Goal: Information Seeking & Learning: Learn about a topic

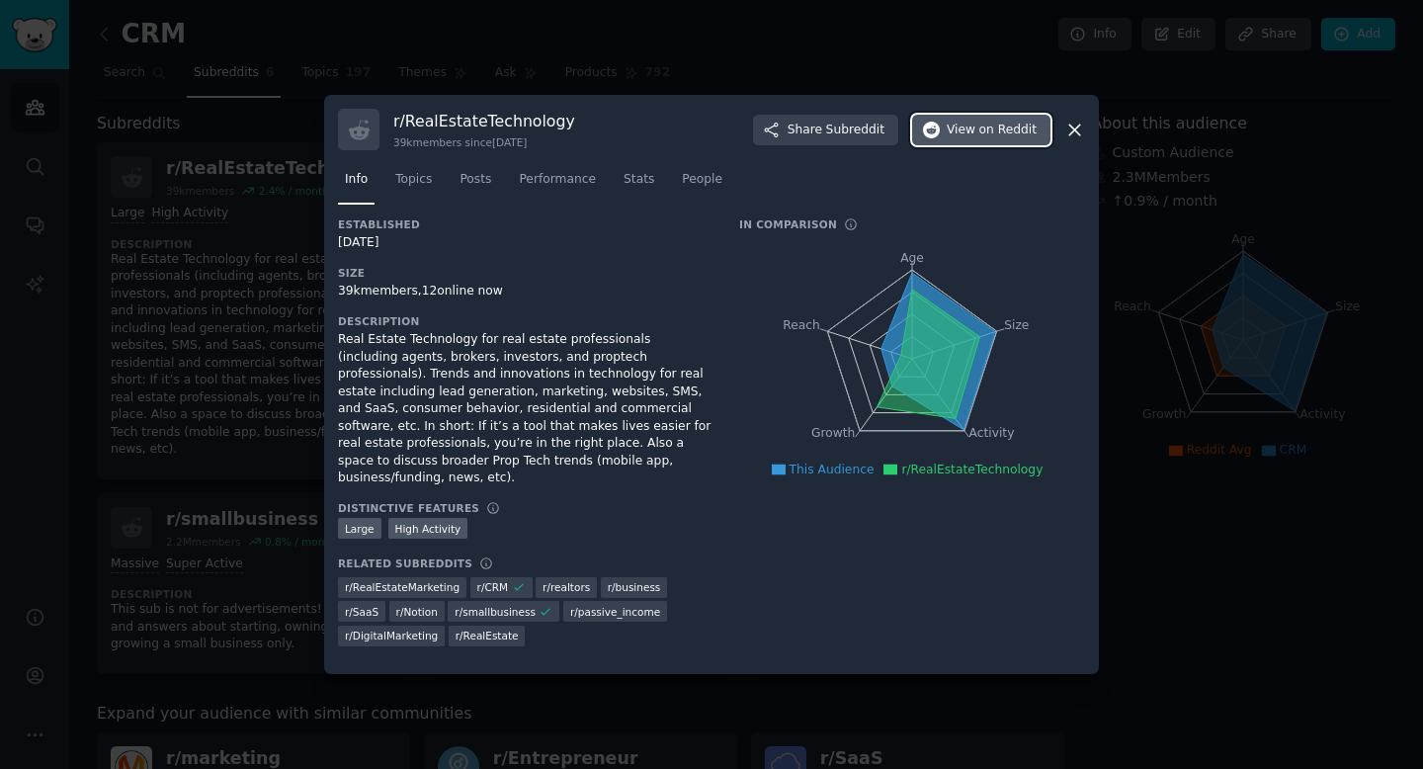
click at [953, 139] on span "View on Reddit" at bounding box center [992, 131] width 90 height 18
click at [243, 253] on div at bounding box center [711, 384] width 1423 height 769
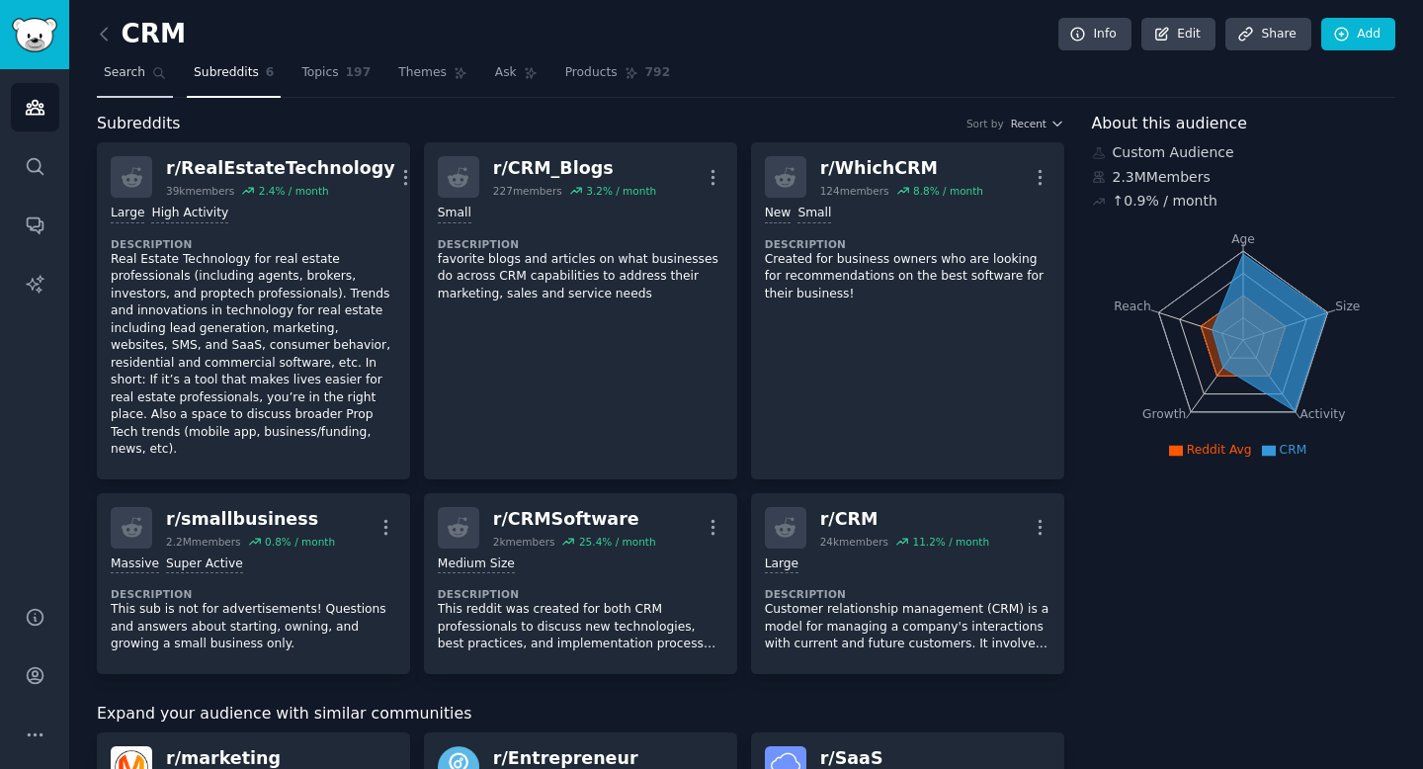
click at [130, 85] on link "Search" at bounding box center [135, 77] width 76 height 41
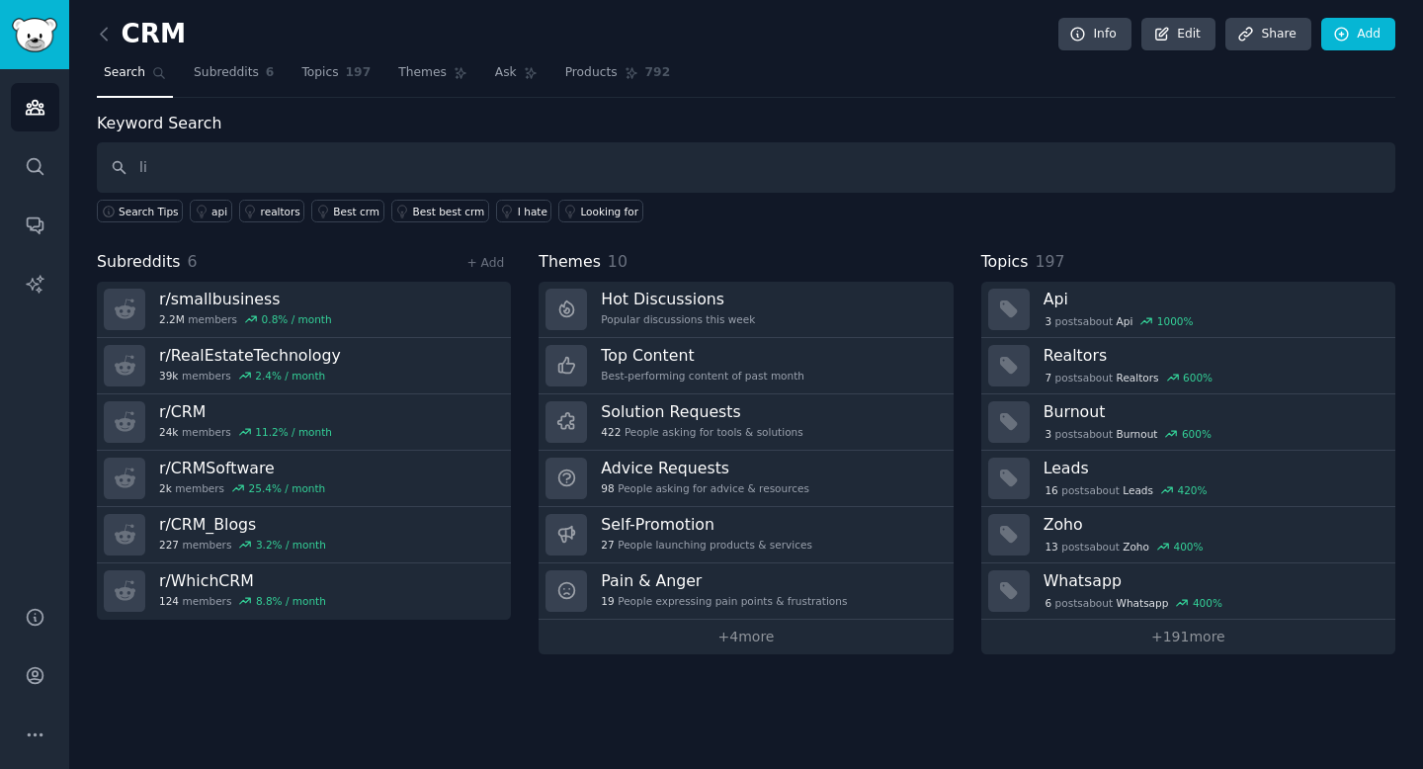
type input "l"
type input "insurance agent crm"
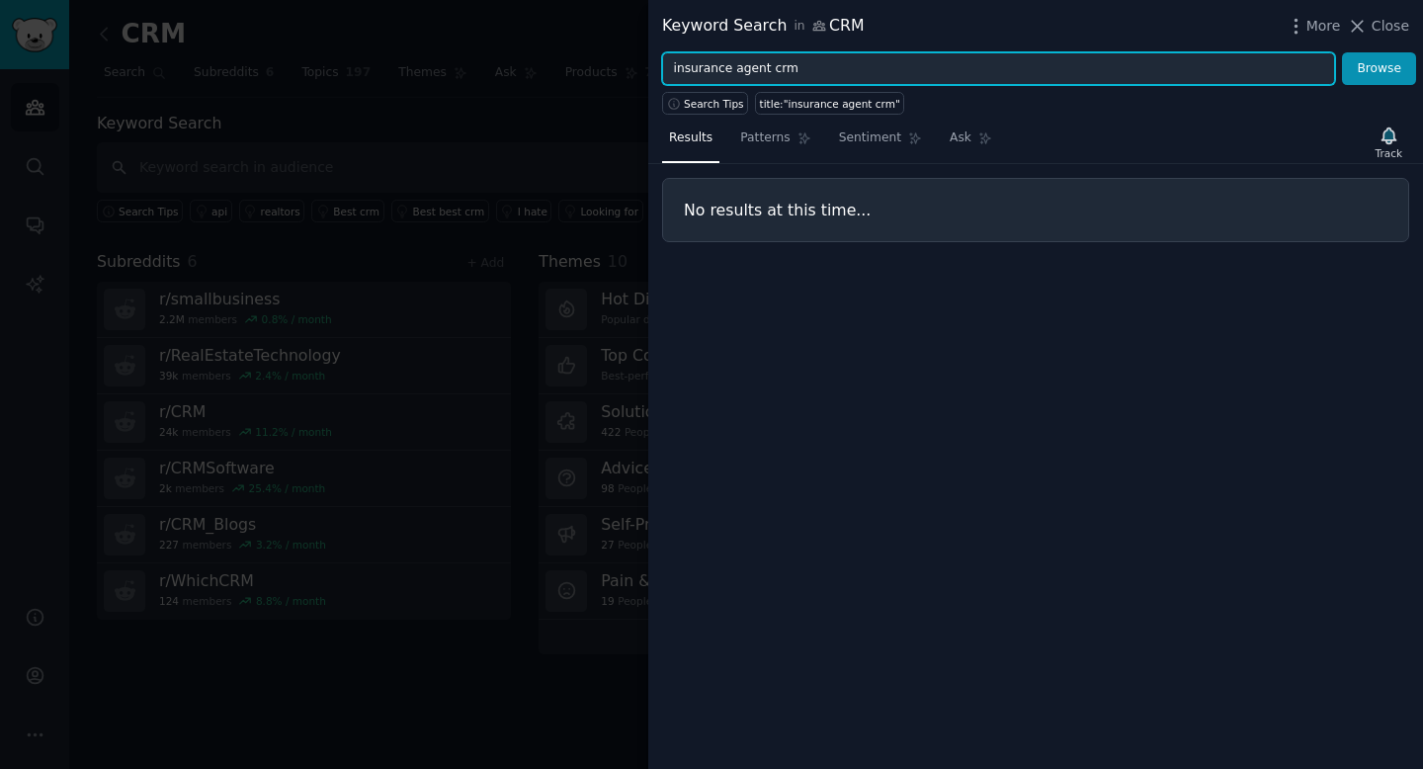
click at [744, 75] on input "insurance agent crm" at bounding box center [998, 69] width 673 height 34
click at [1342, 52] on button "Browse" at bounding box center [1379, 69] width 74 height 34
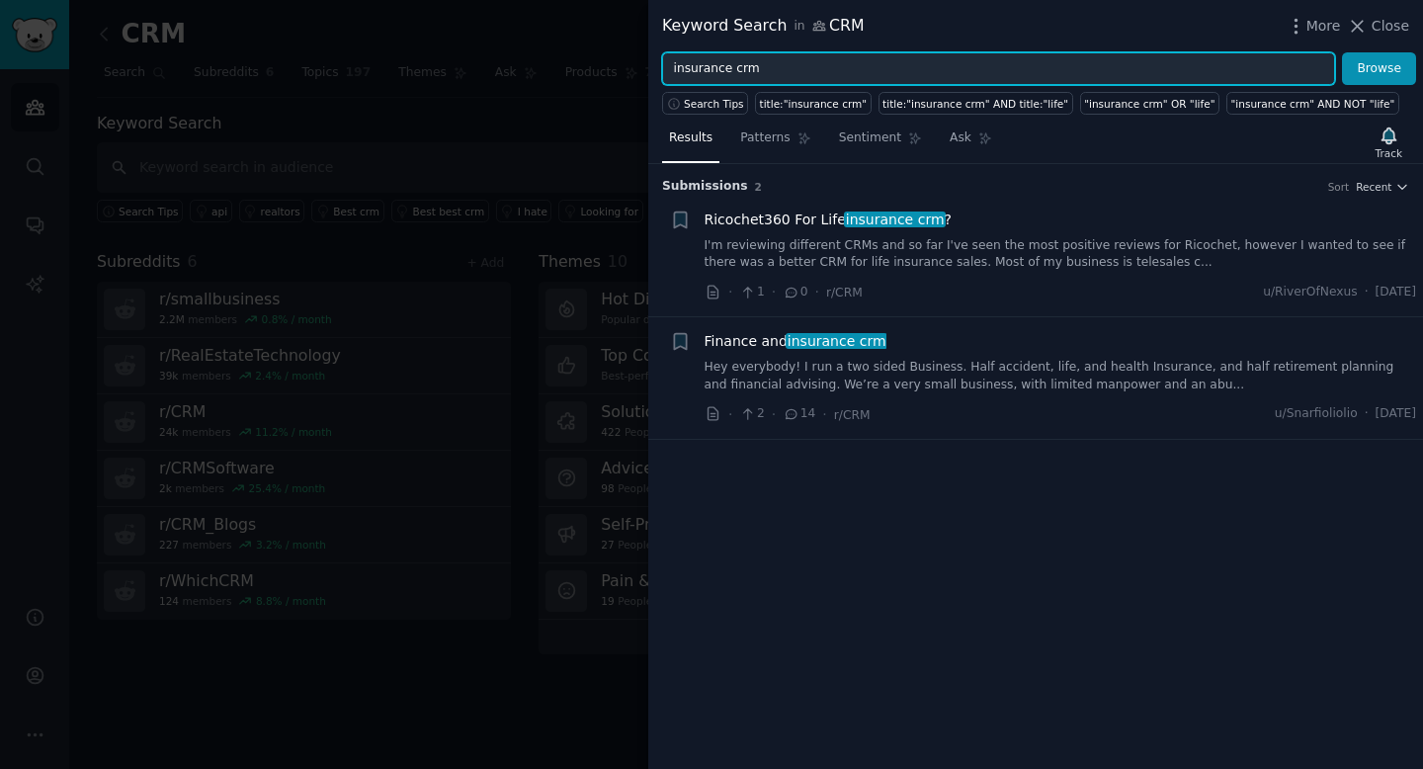
click at [717, 73] on input "insurance crm" at bounding box center [998, 69] width 673 height 34
click at [1342, 52] on button "Browse" at bounding box center [1379, 69] width 74 height 34
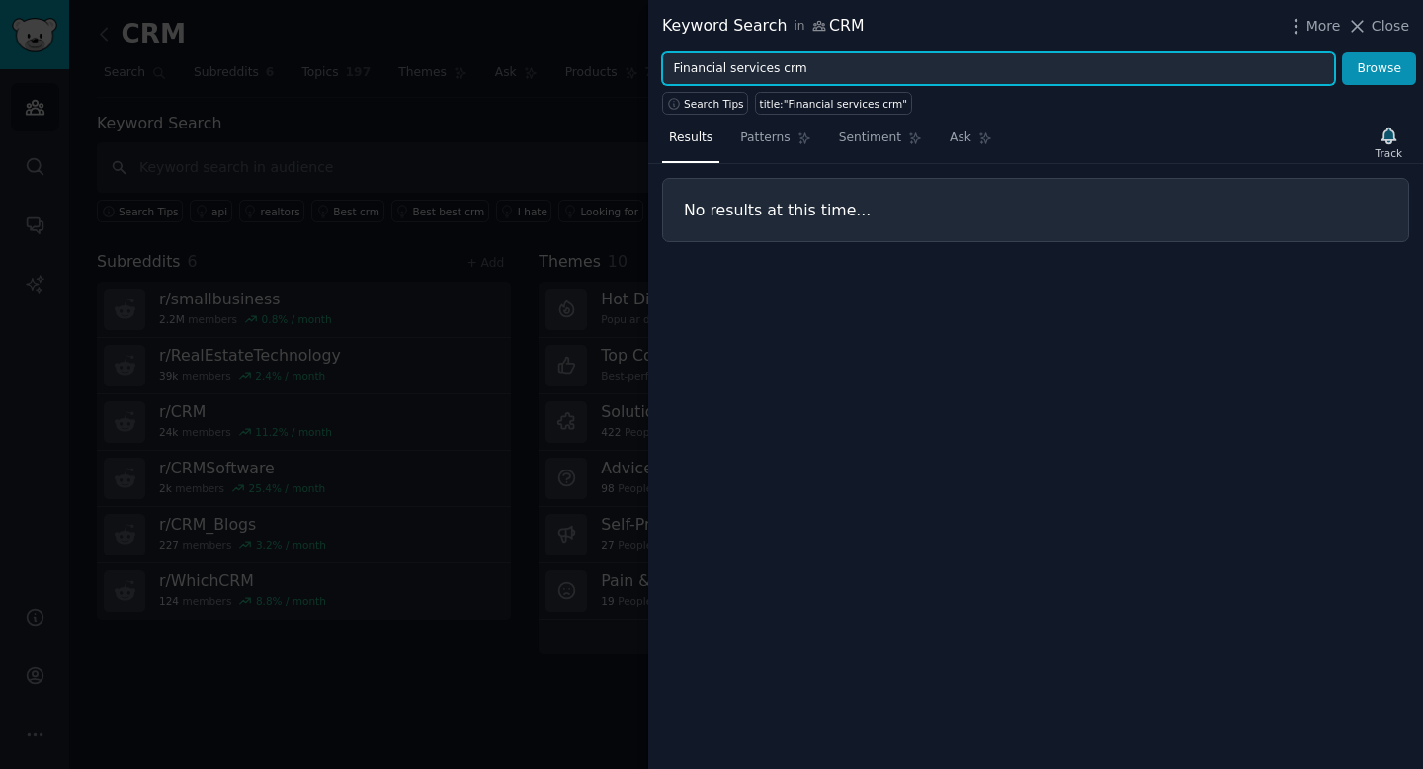
click at [786, 69] on input "Financial services crm" at bounding box center [998, 69] width 673 height 34
click at [1342, 52] on button "Browse" at bounding box center [1379, 69] width 74 height 34
type input "Financial services"
click at [1342, 52] on button "Browse" at bounding box center [1379, 69] width 74 height 34
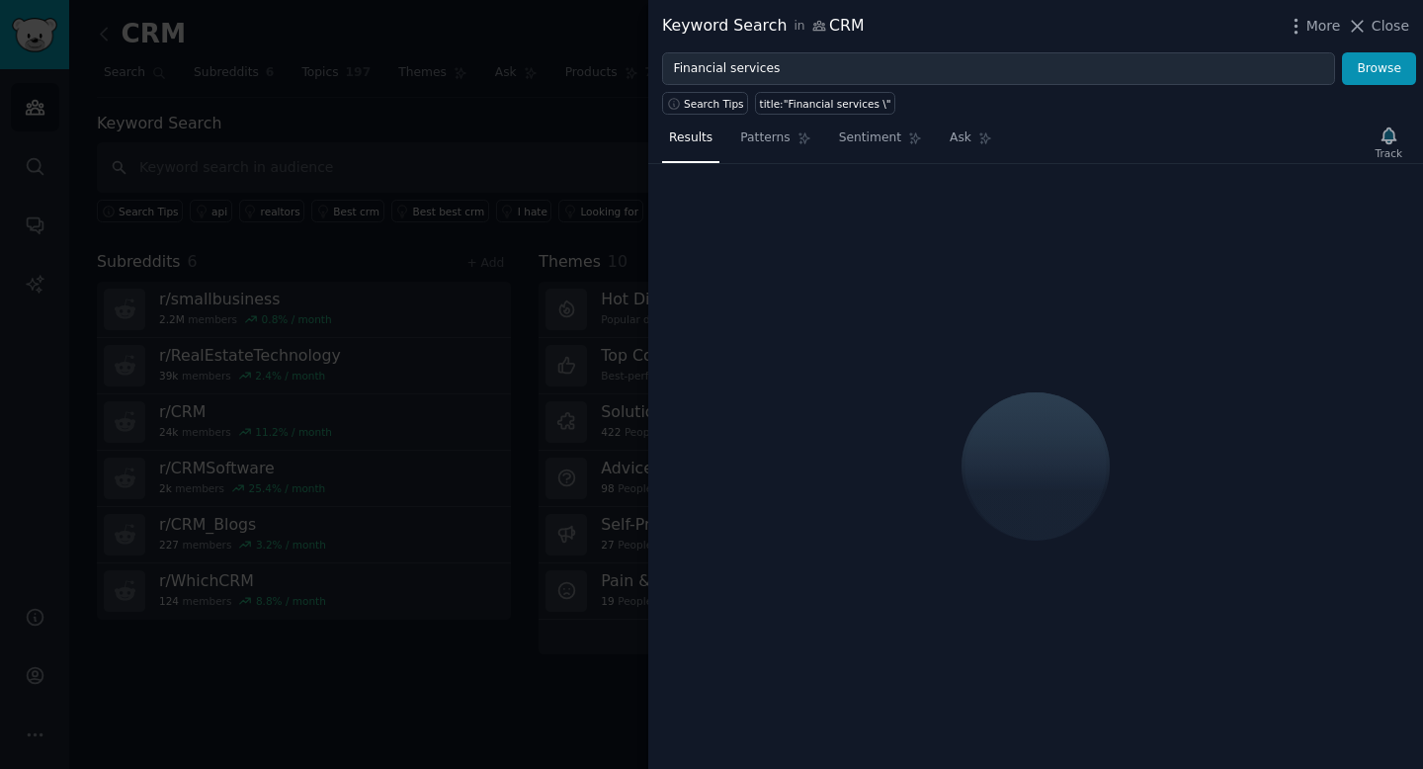
click at [321, 207] on div at bounding box center [711, 384] width 1423 height 769
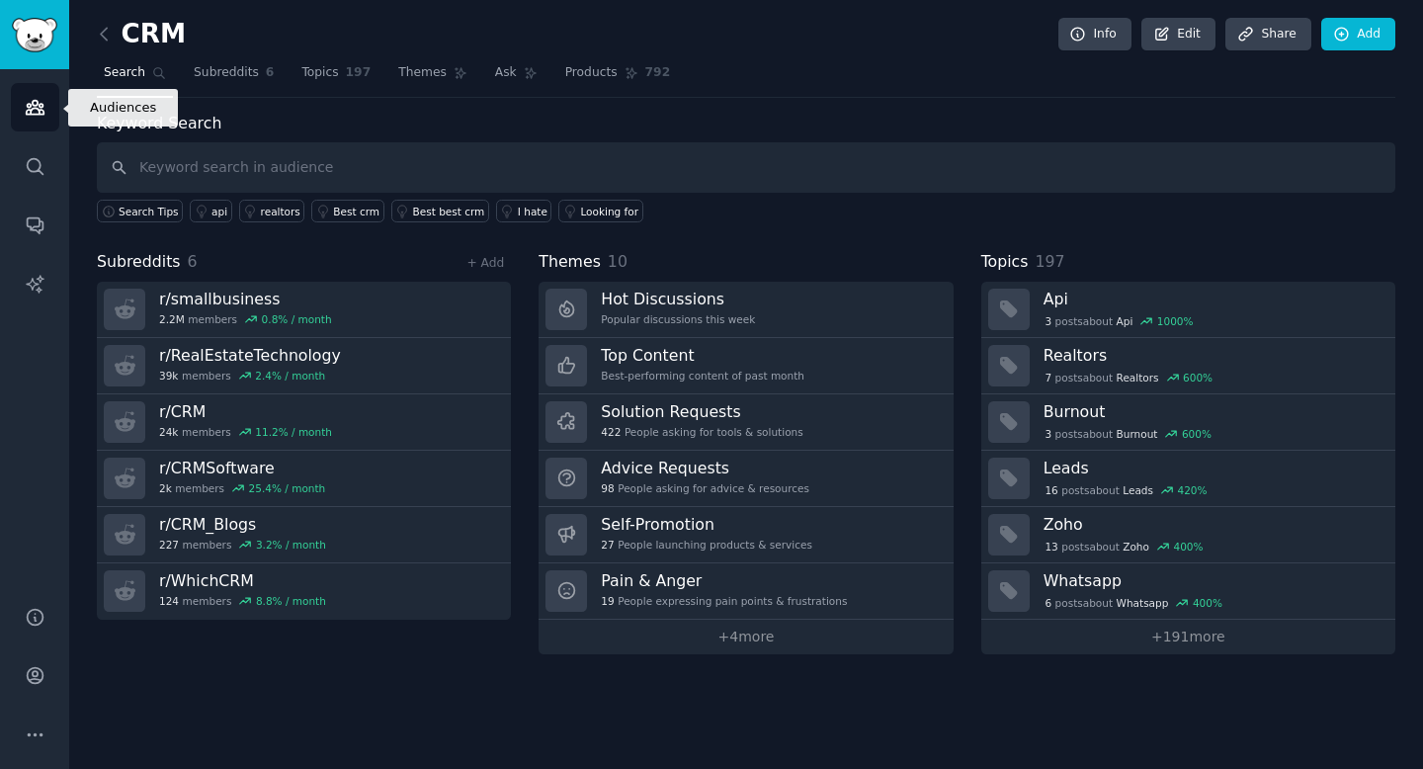
click at [51, 118] on link "Audiences" at bounding box center [35, 107] width 48 height 48
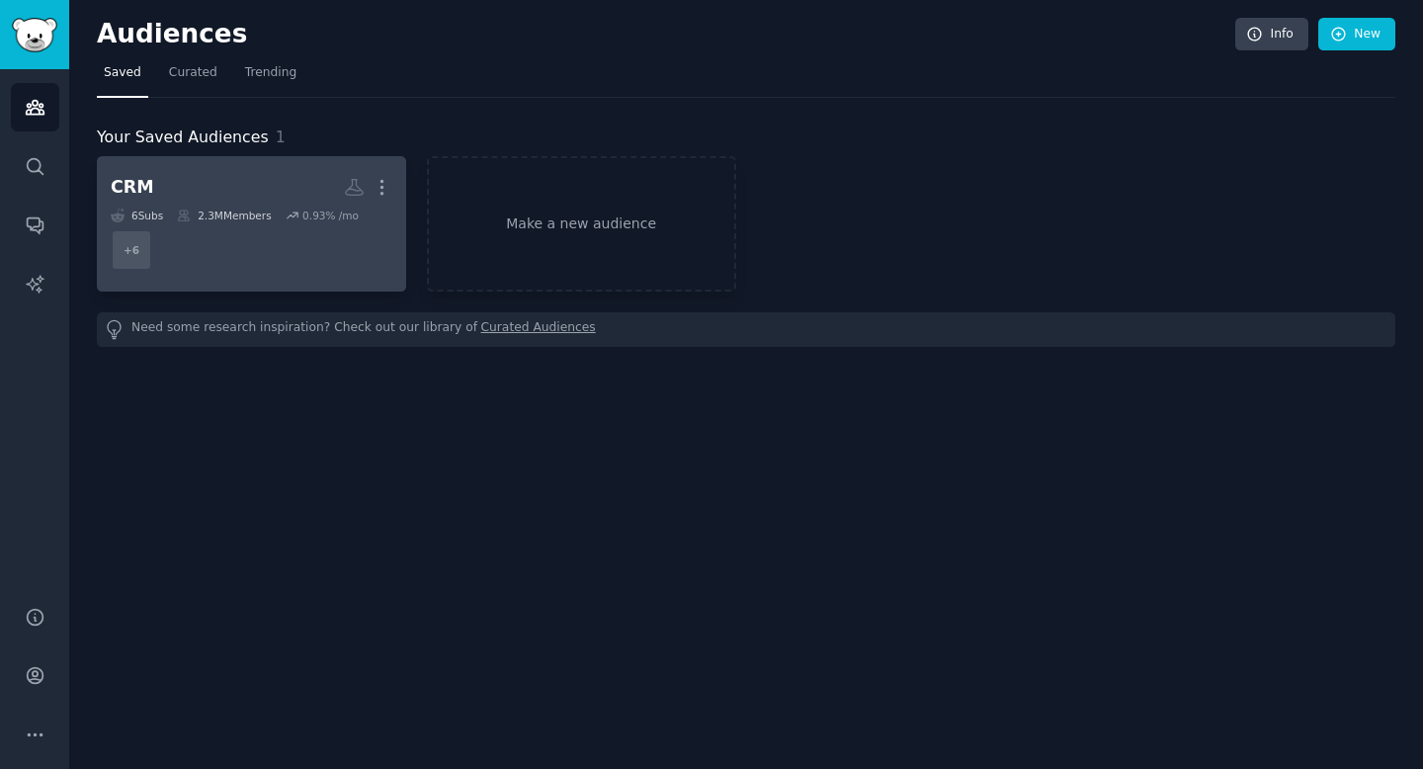
click at [193, 187] on h2 "CRM More" at bounding box center [252, 187] width 282 height 35
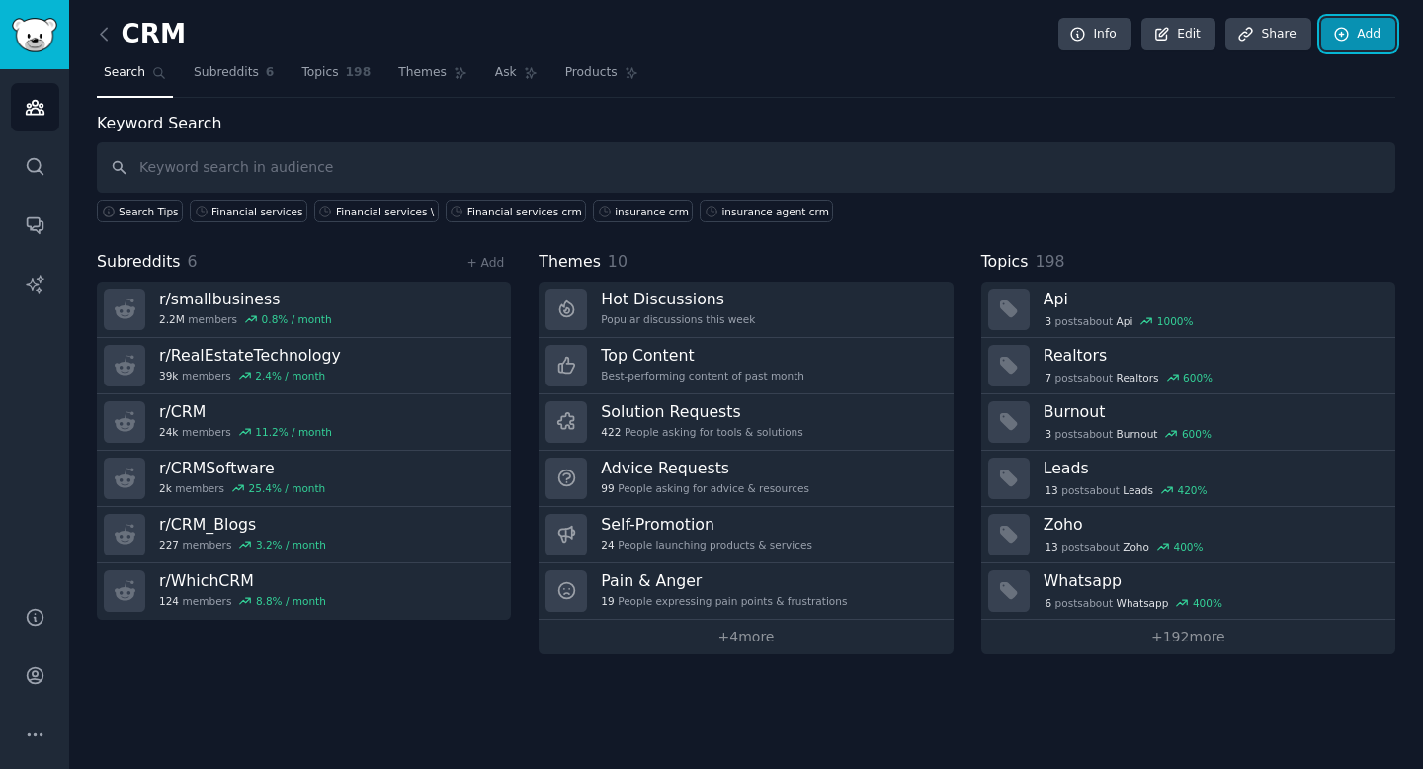
click at [1326, 38] on link "Add" at bounding box center [1358, 35] width 74 height 34
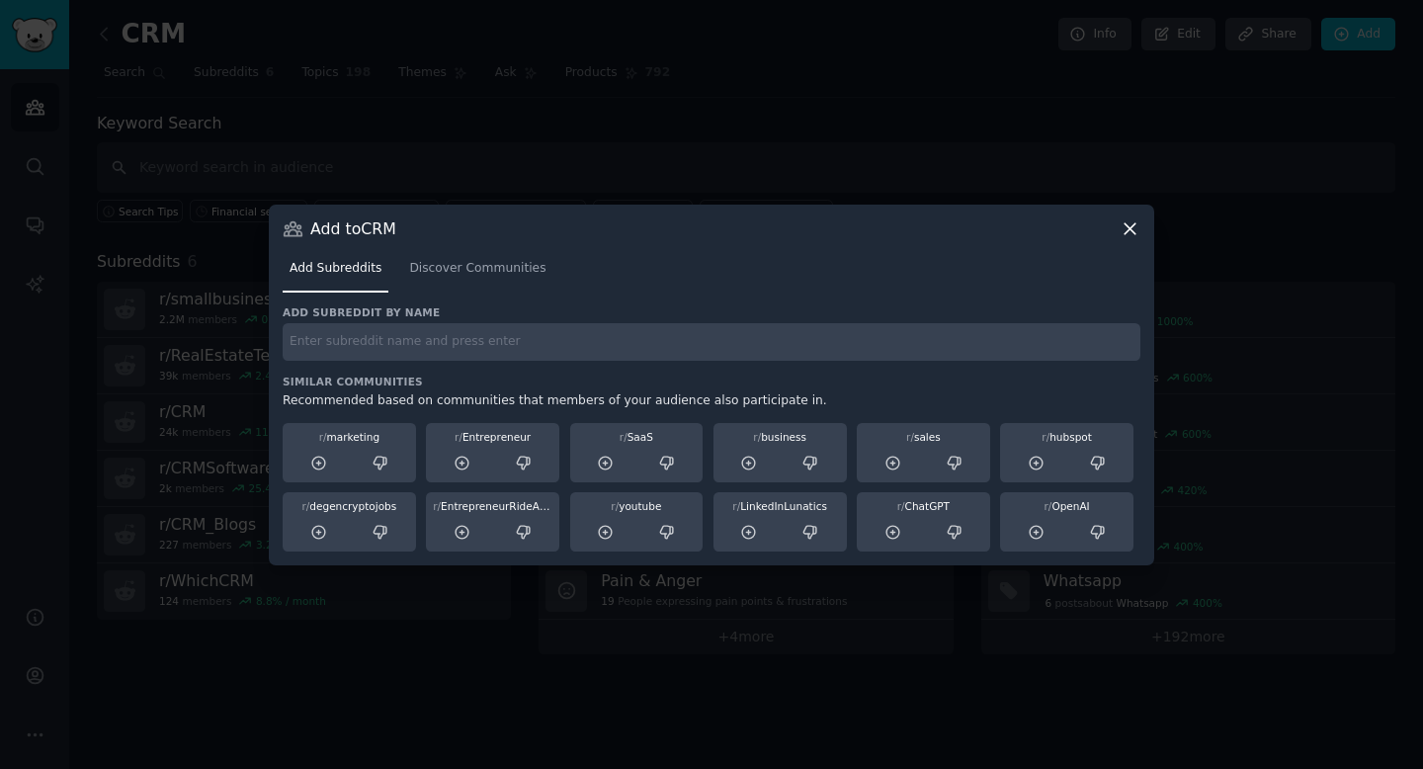
click at [509, 348] on input "text" at bounding box center [712, 342] width 858 height 39
click at [495, 257] on link "Discover Communities" at bounding box center [477, 273] width 150 height 41
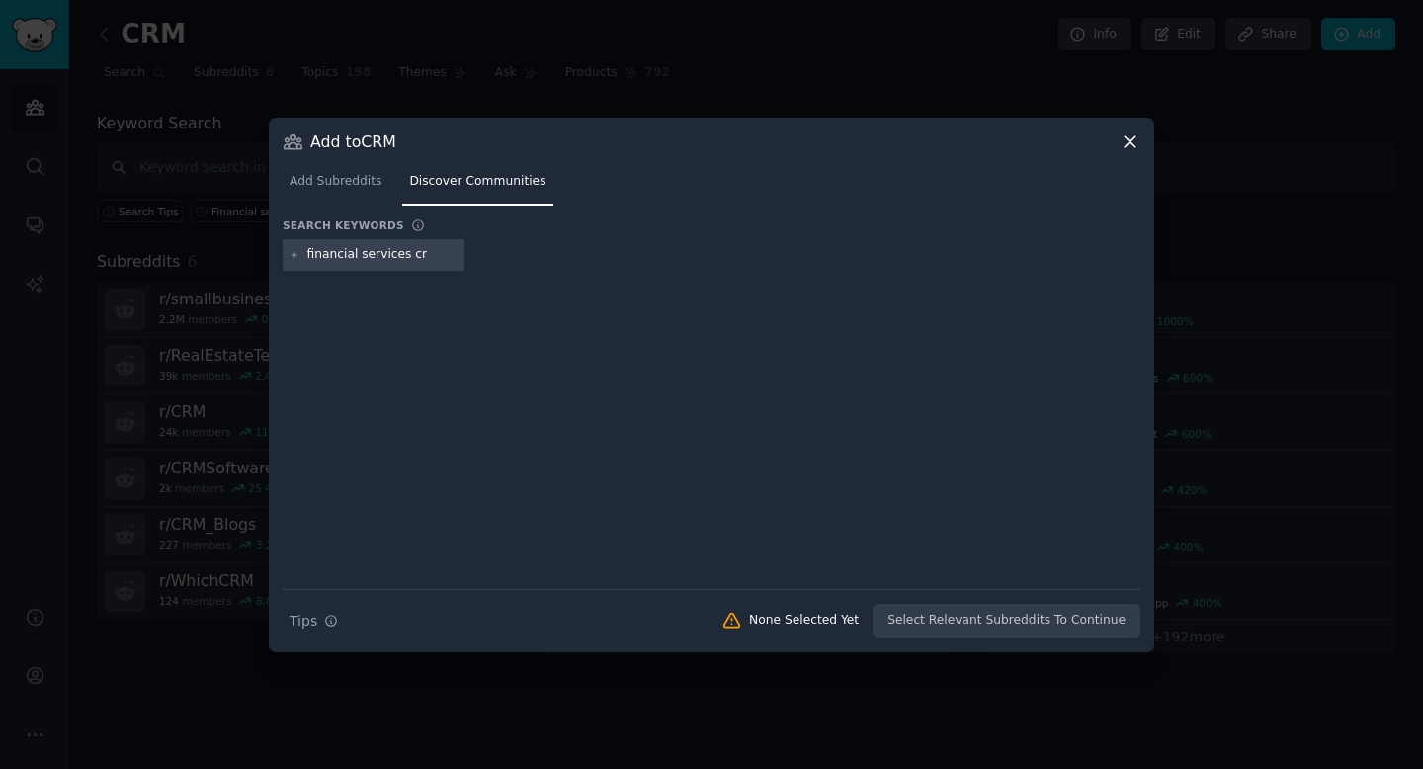
type input "financial services crm"
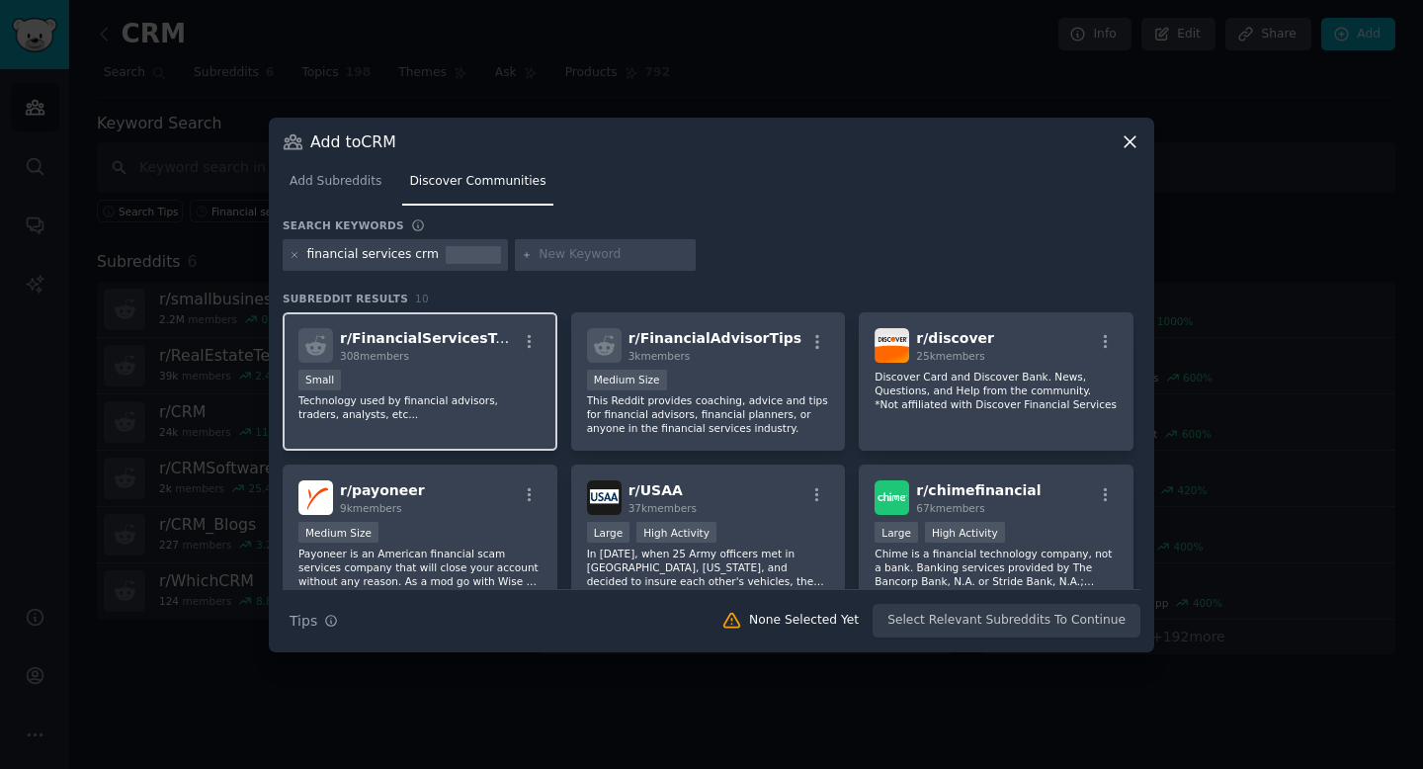
click at [464, 370] on div "Small" at bounding box center [419, 382] width 243 height 25
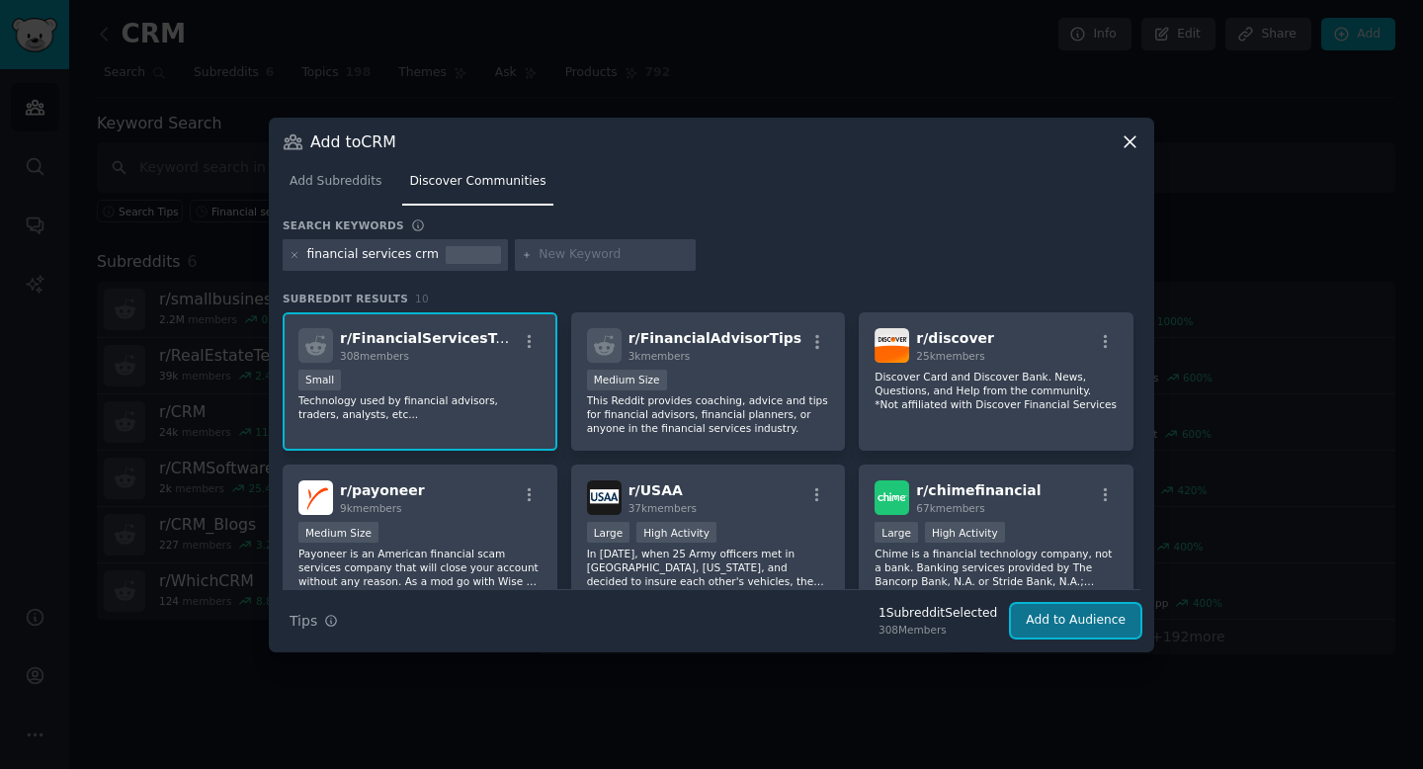
click at [1052, 619] on button "Add to Audience" at bounding box center [1075, 621] width 129 height 34
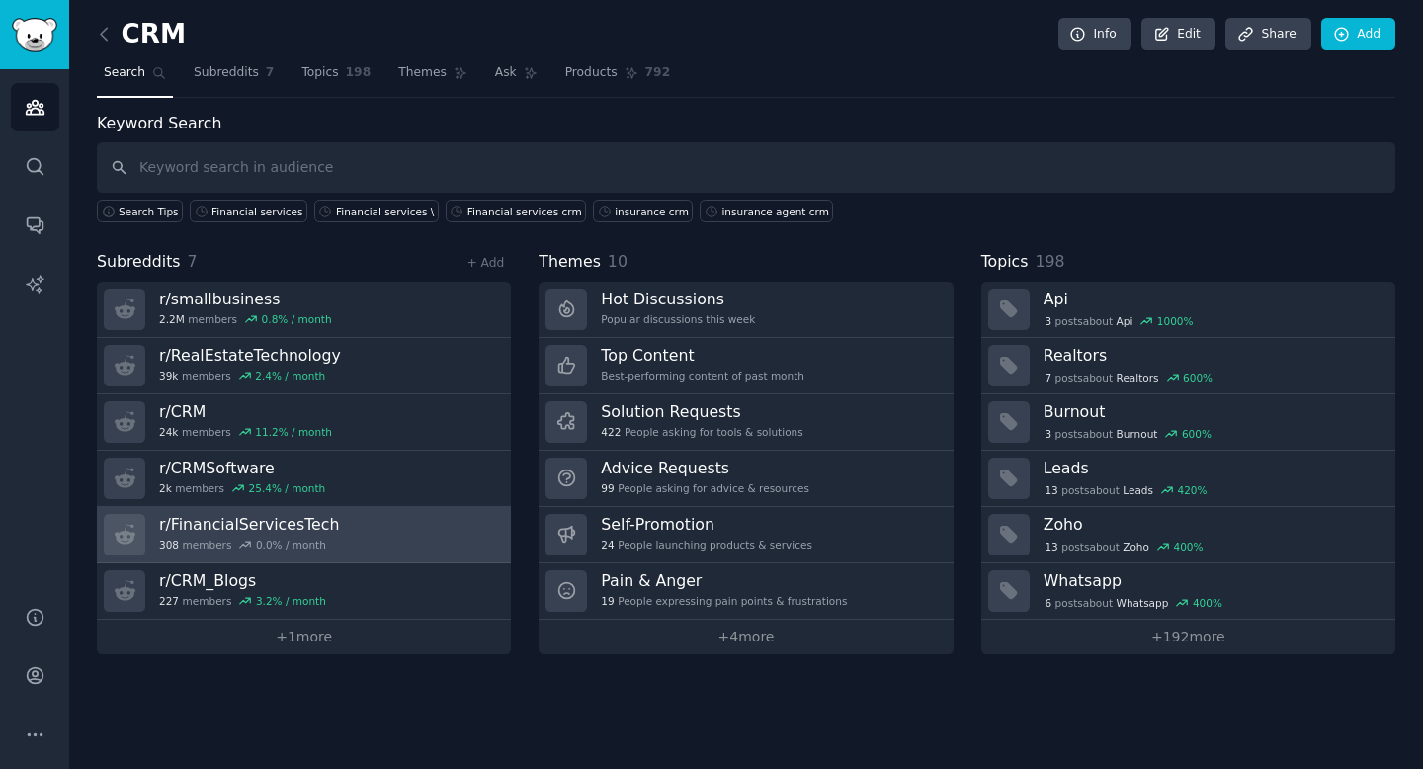
click at [366, 523] on link "r/ FinancialServicesTech 308 members 0.0 % / month" at bounding box center [304, 535] width 414 height 56
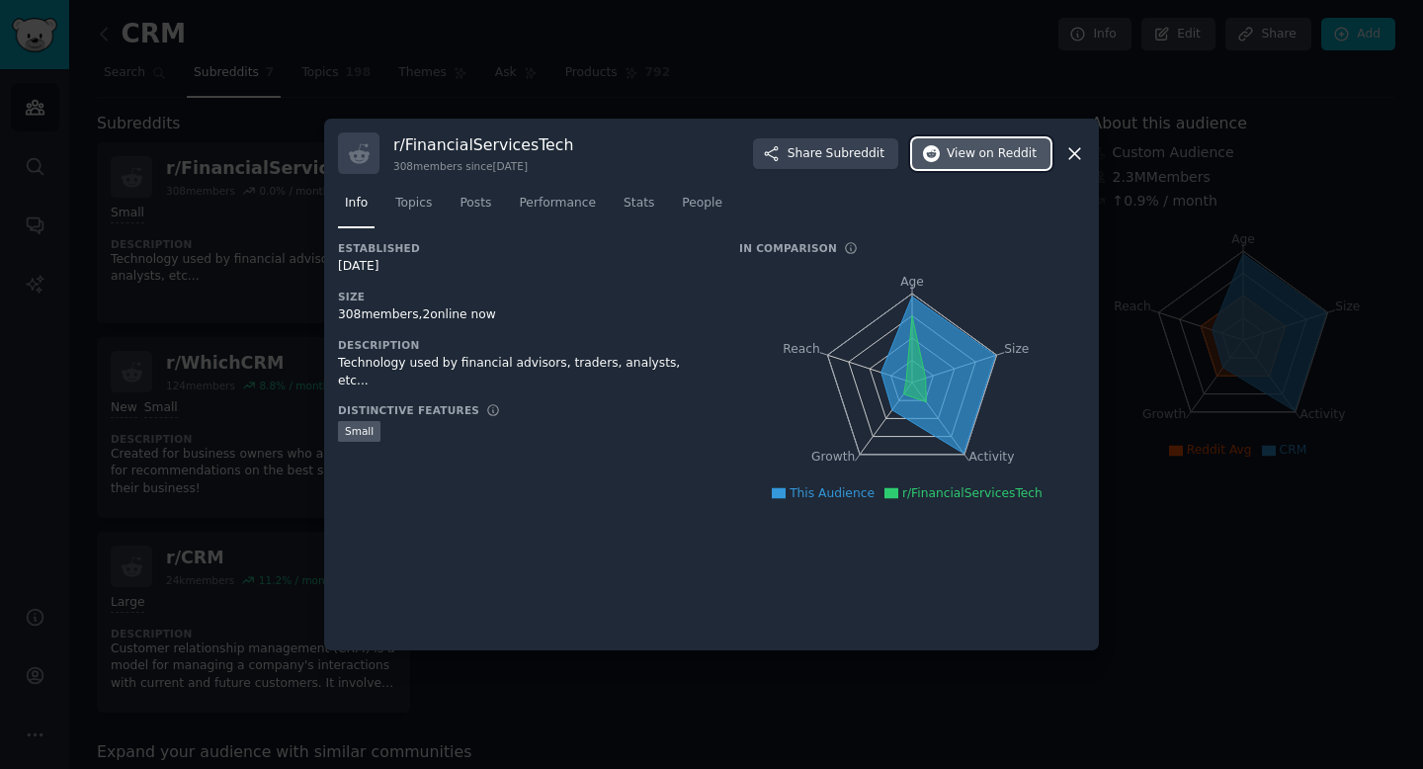
click at [1007, 154] on span "on Reddit" at bounding box center [1007, 154] width 57 height 18
click at [668, 72] on div at bounding box center [711, 384] width 1423 height 769
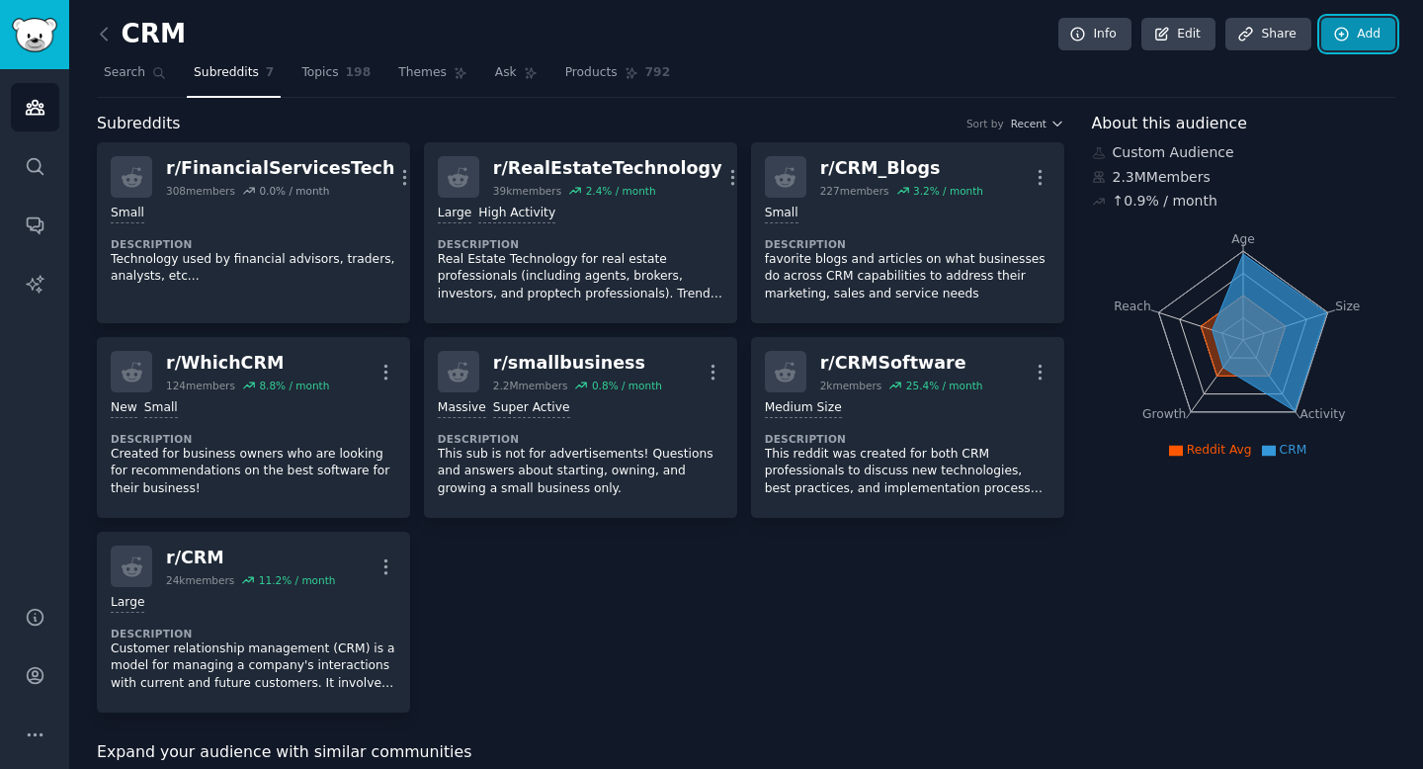
click at [1339, 36] on icon at bounding box center [1342, 35] width 18 height 18
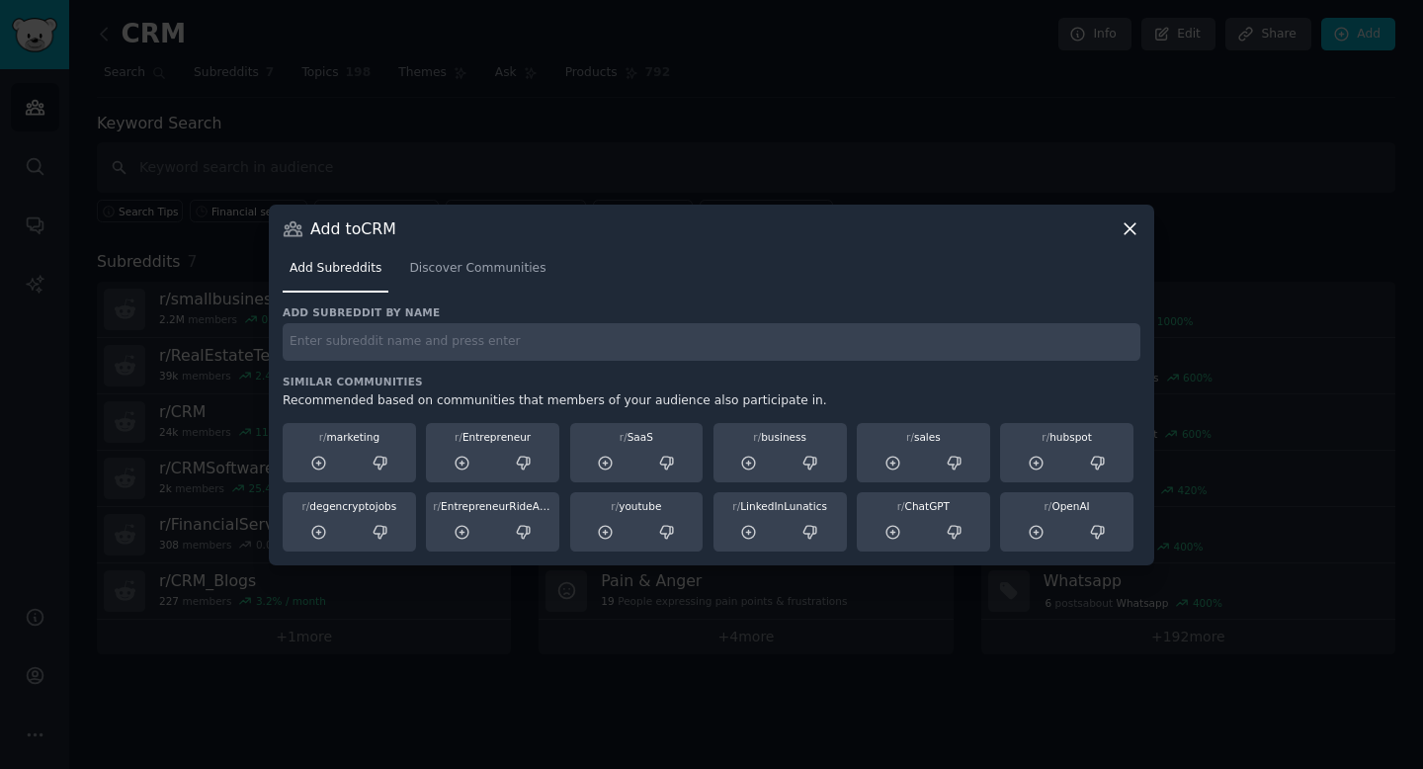
click at [520, 350] on input "text" at bounding box center [712, 342] width 858 height 39
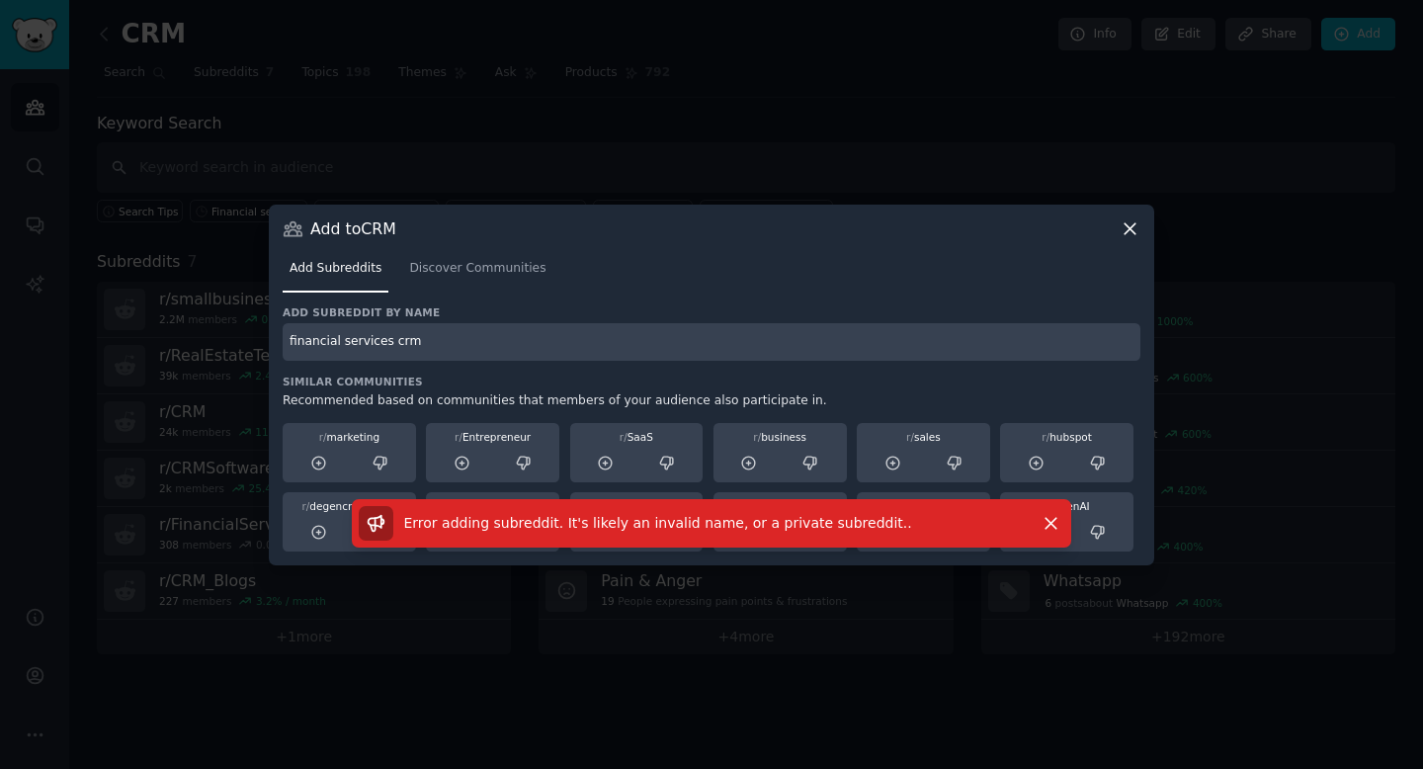
click at [564, 354] on input "financial services crm" at bounding box center [712, 342] width 858 height 39
click at [591, 345] on input "financial services crm" at bounding box center [712, 342] width 858 height 39
click at [397, 337] on input "financial services" at bounding box center [712, 342] width 858 height 39
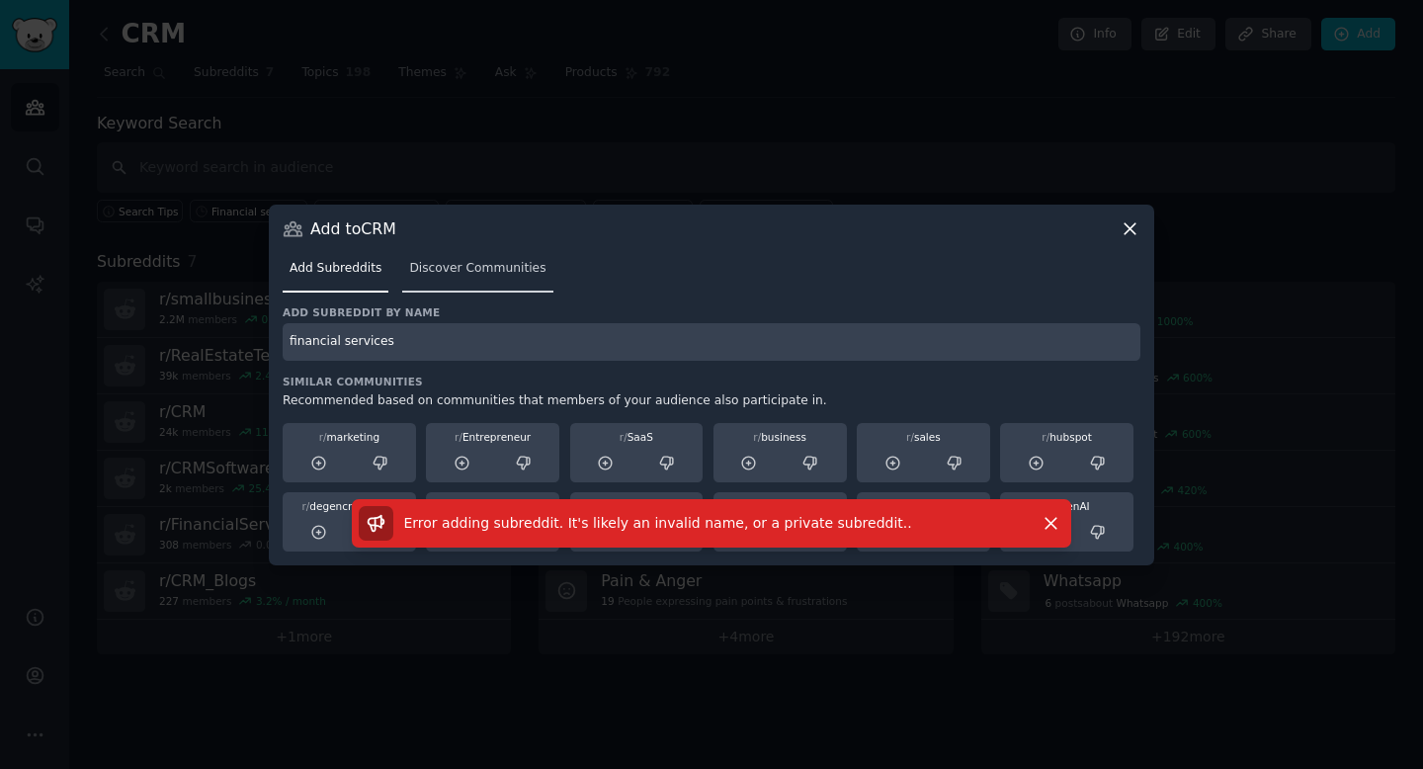
type input "financial services"
click at [481, 260] on span "Discover Communities" at bounding box center [477, 269] width 136 height 18
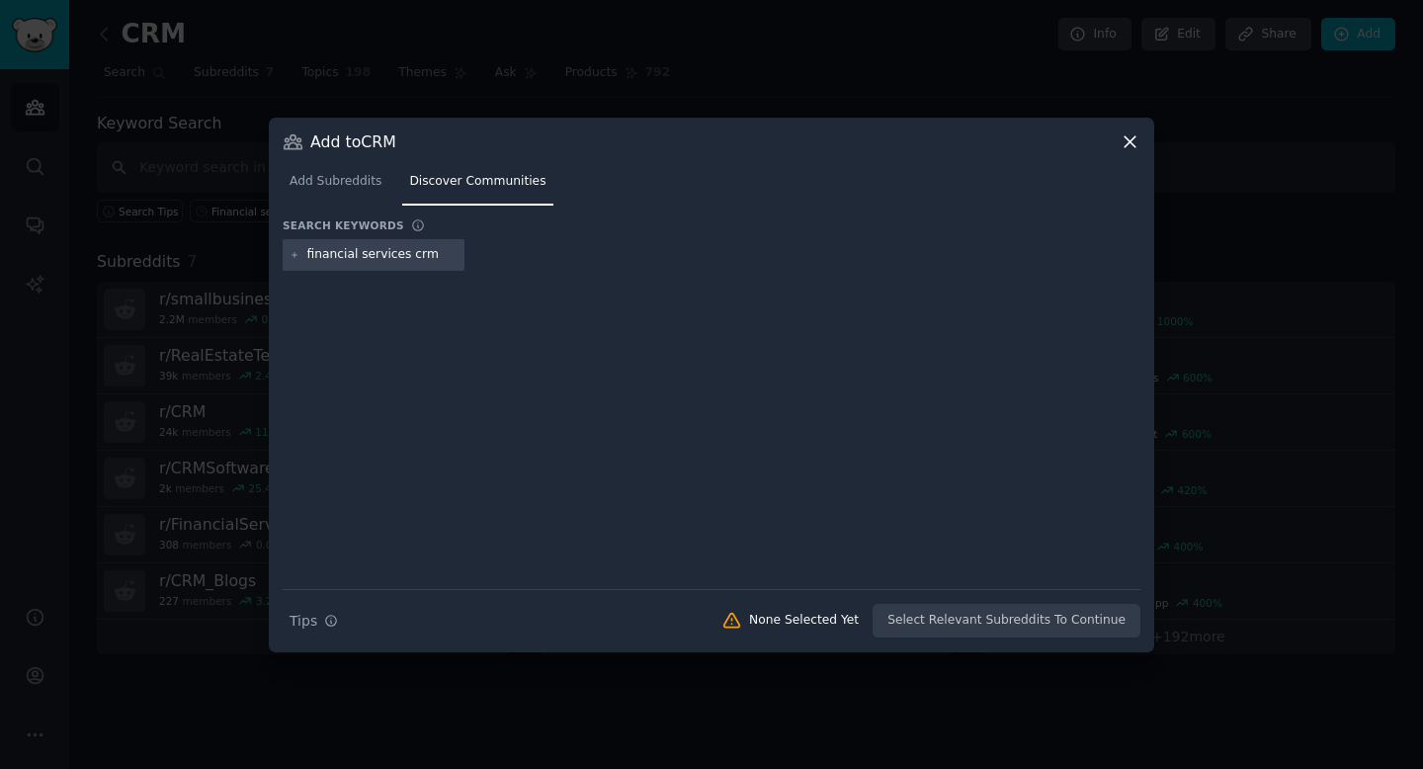
click at [480, 294] on div at bounding box center [712, 416] width 858 height 277
click at [432, 256] on input "financial services crm" at bounding box center [382, 255] width 150 height 18
type input "financial services crm , tech"
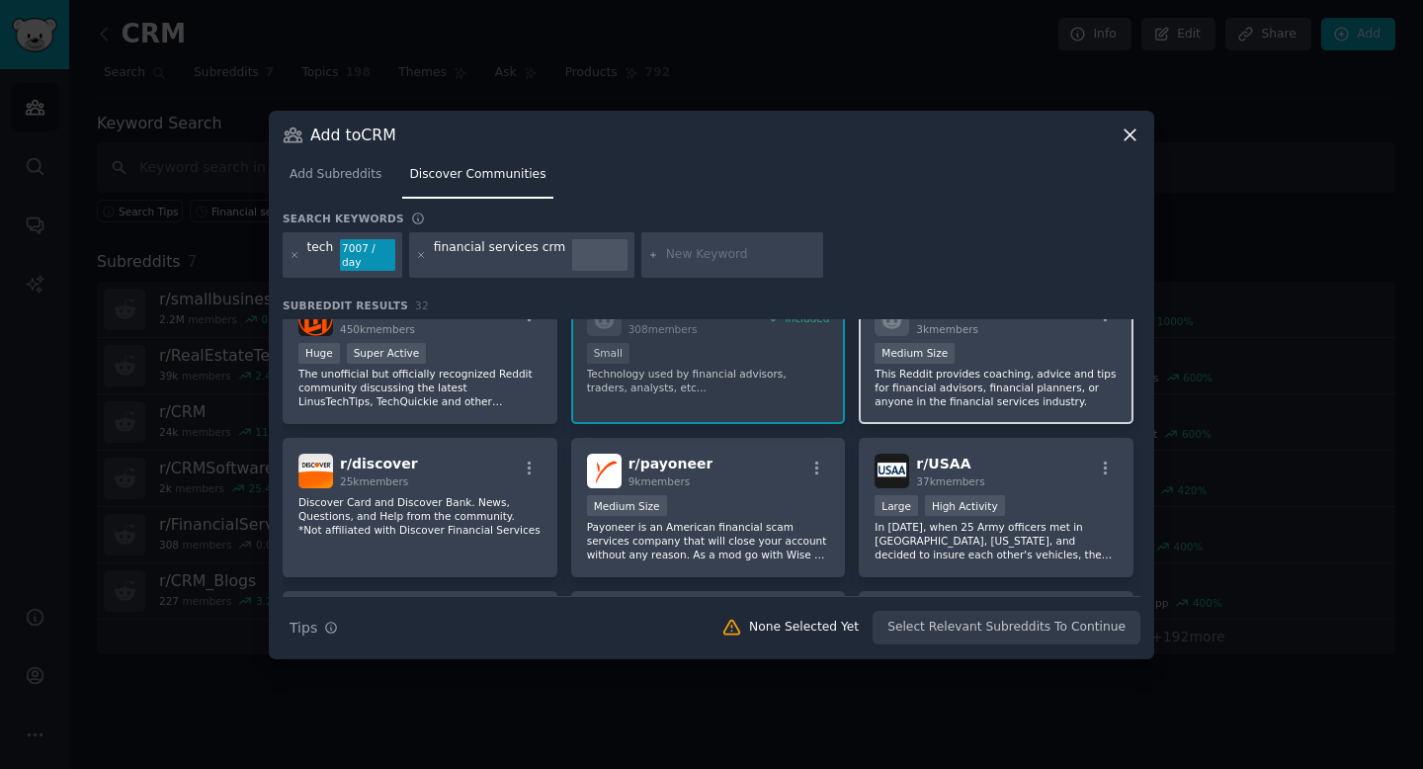
scroll to position [10, 0]
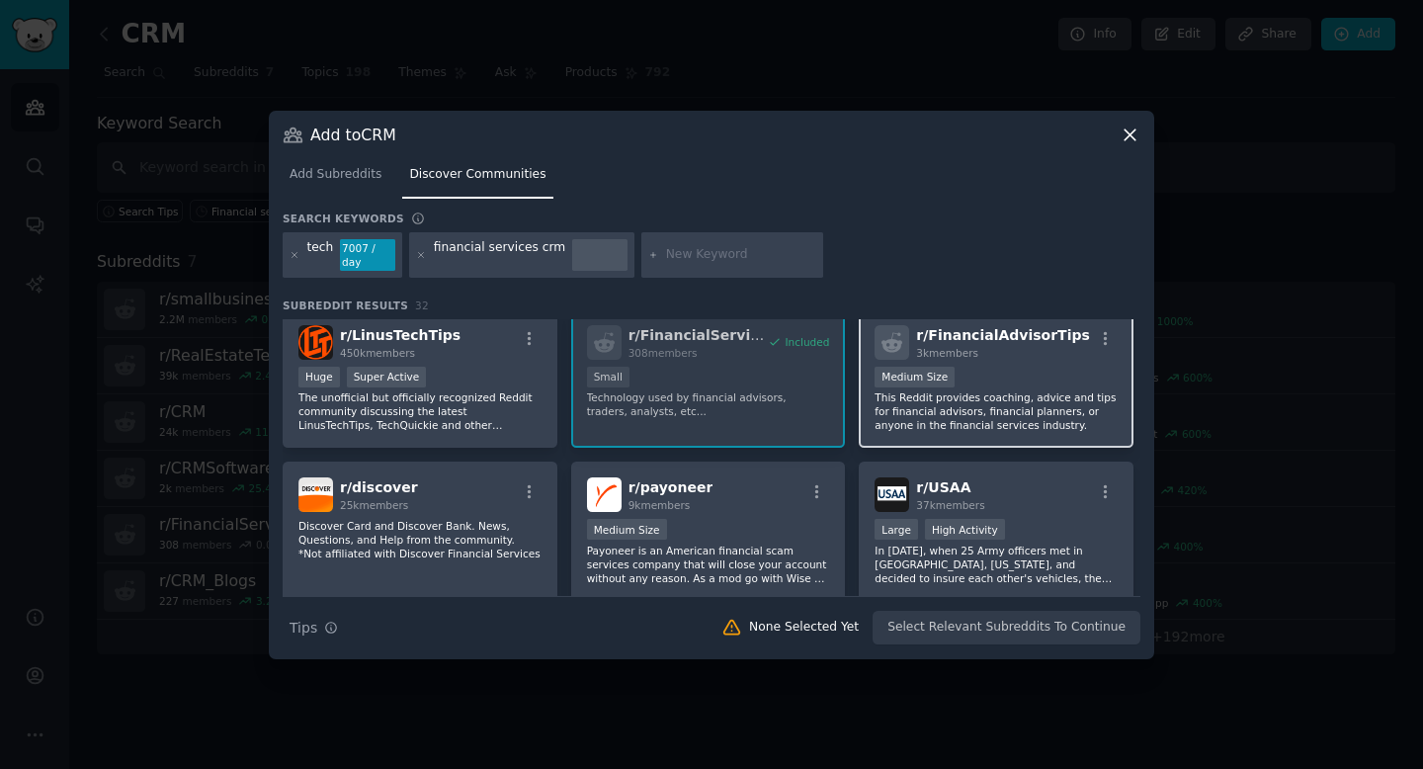
click at [1031, 362] on div "r/ FinancialAdvisorTips 3k members 1000 - 10,000 members Medium Size This Reddi…" at bounding box center [996, 378] width 275 height 139
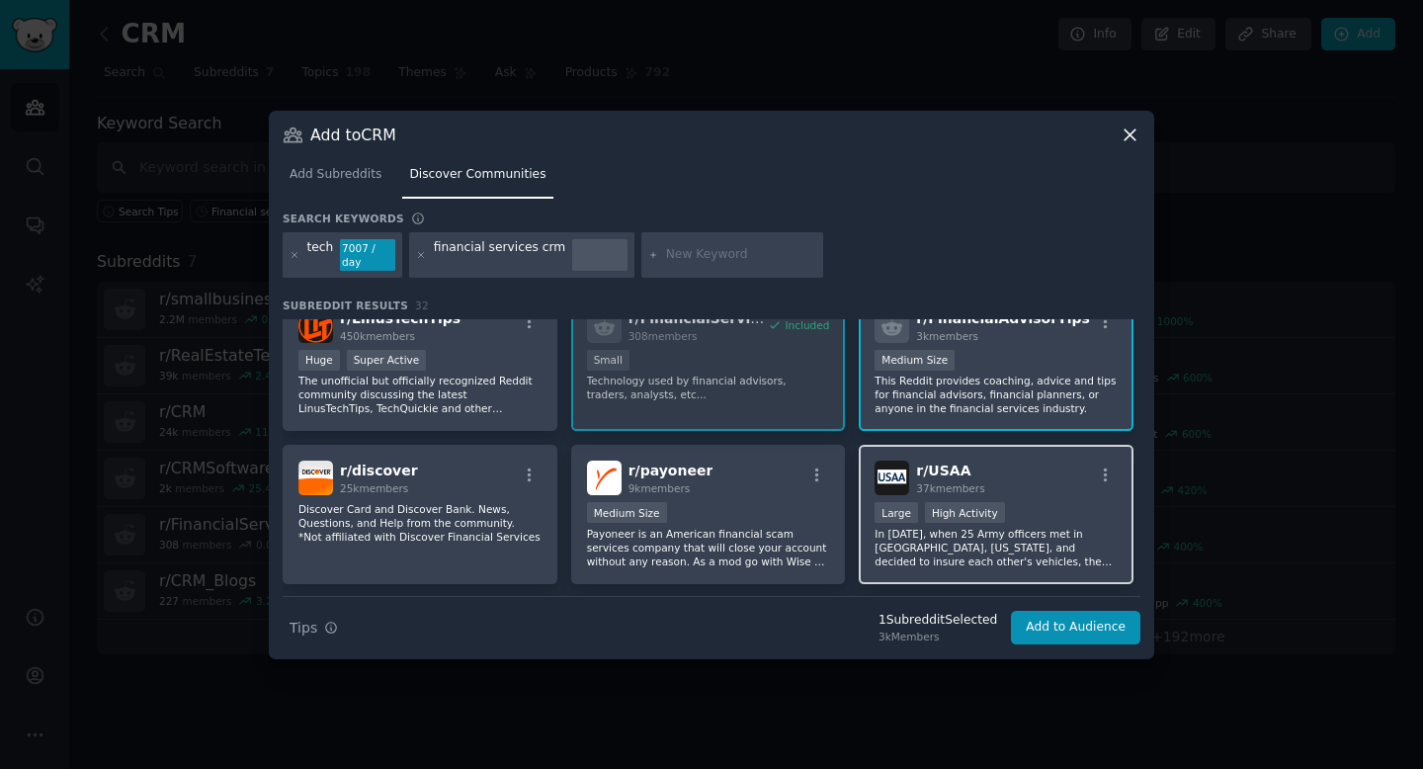
scroll to position [0, 0]
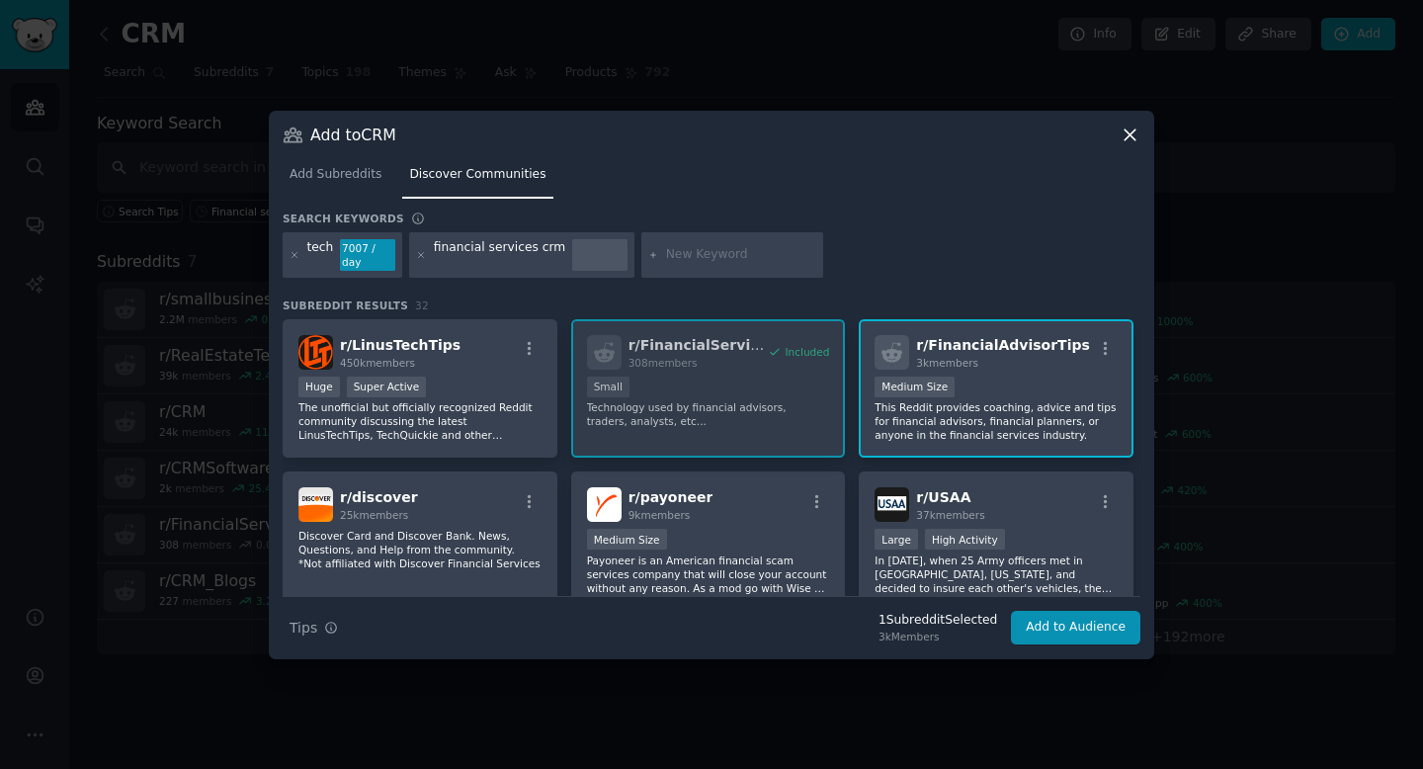
click at [765, 411] on div "r/ LinusTechTips 450k members Huge Super Active The unofficial but officially r…" at bounding box center [712, 770] width 858 height 902
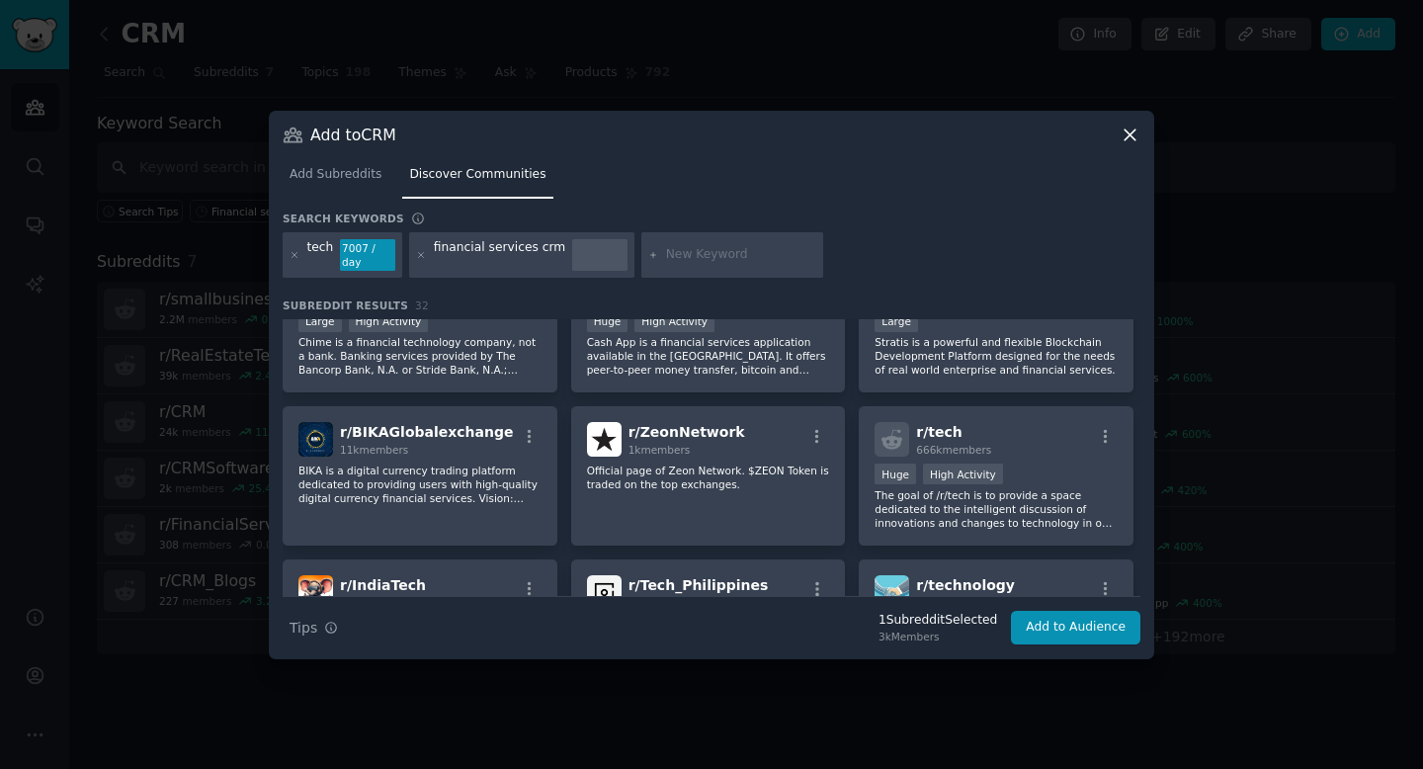
scroll to position [639, 0]
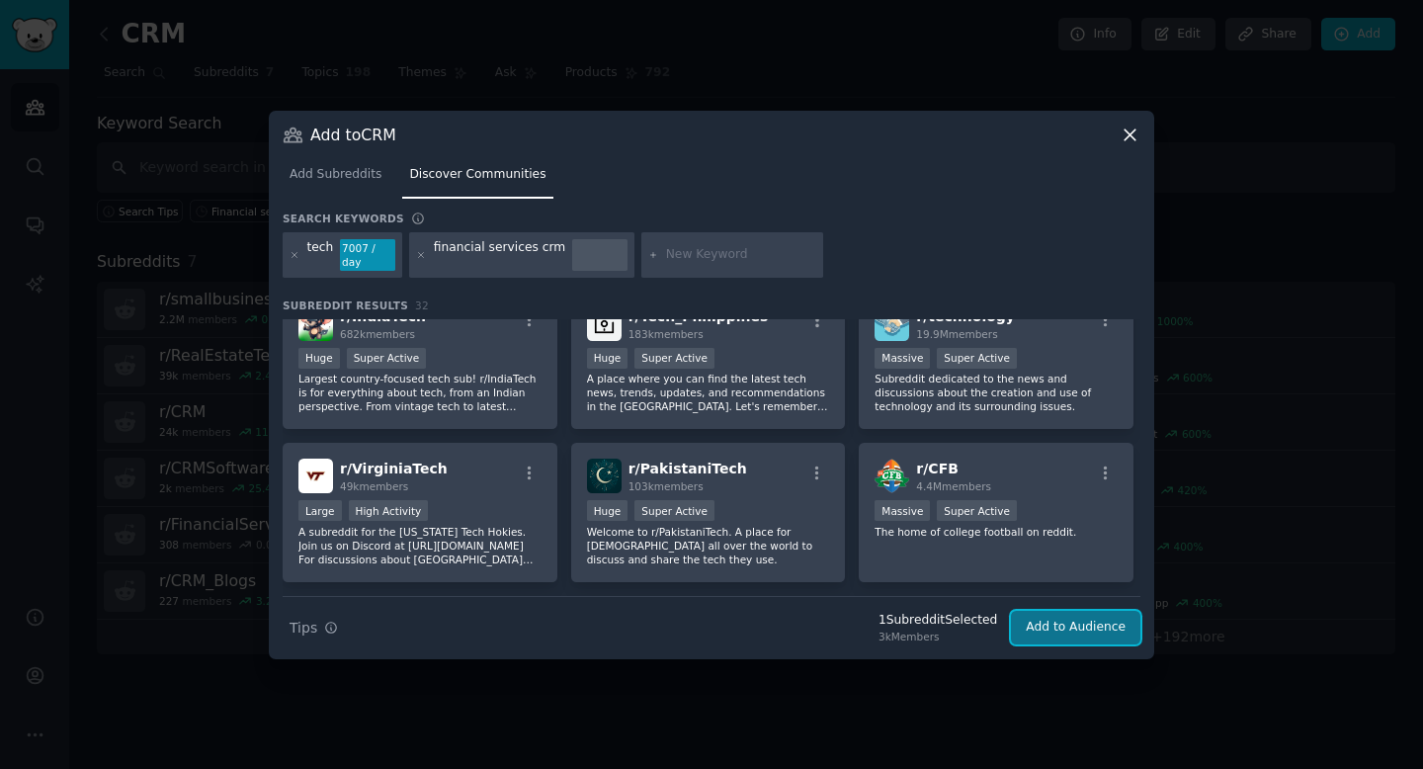
click at [1045, 631] on button "Add to Audience" at bounding box center [1075, 628] width 129 height 34
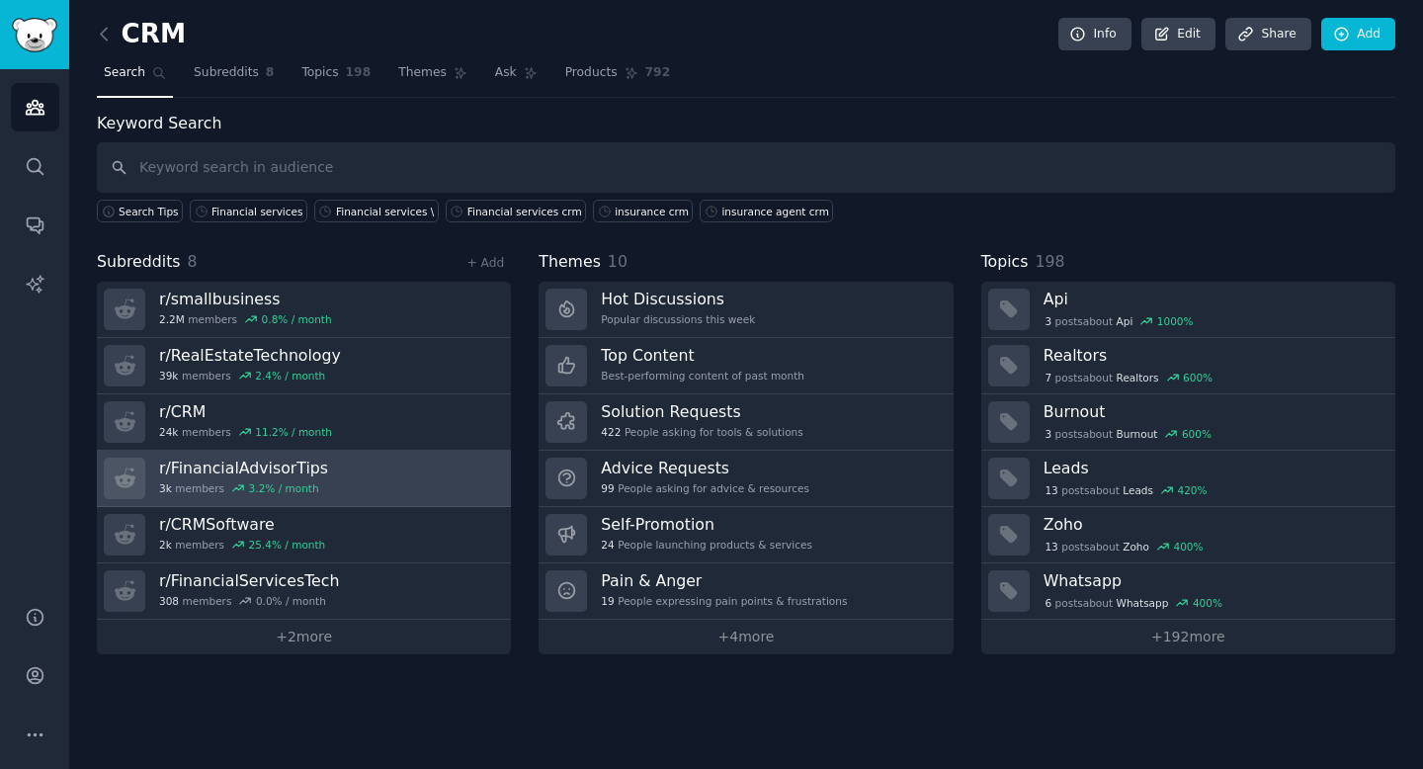
click at [431, 470] on link "r/ FinancialAdvisorTips 3k members 3.2 % / month" at bounding box center [304, 479] width 414 height 56
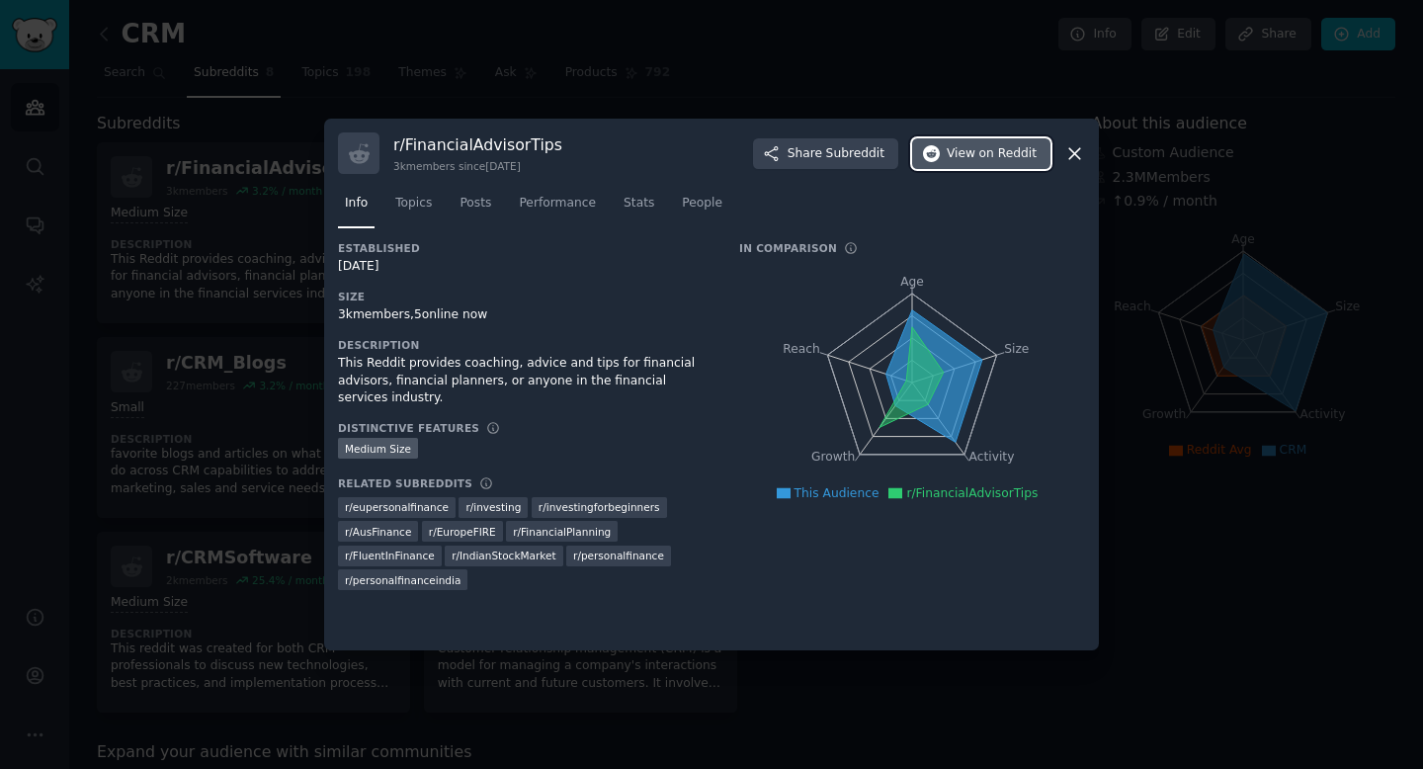
click at [972, 148] on span "View on Reddit" at bounding box center [992, 154] width 90 height 18
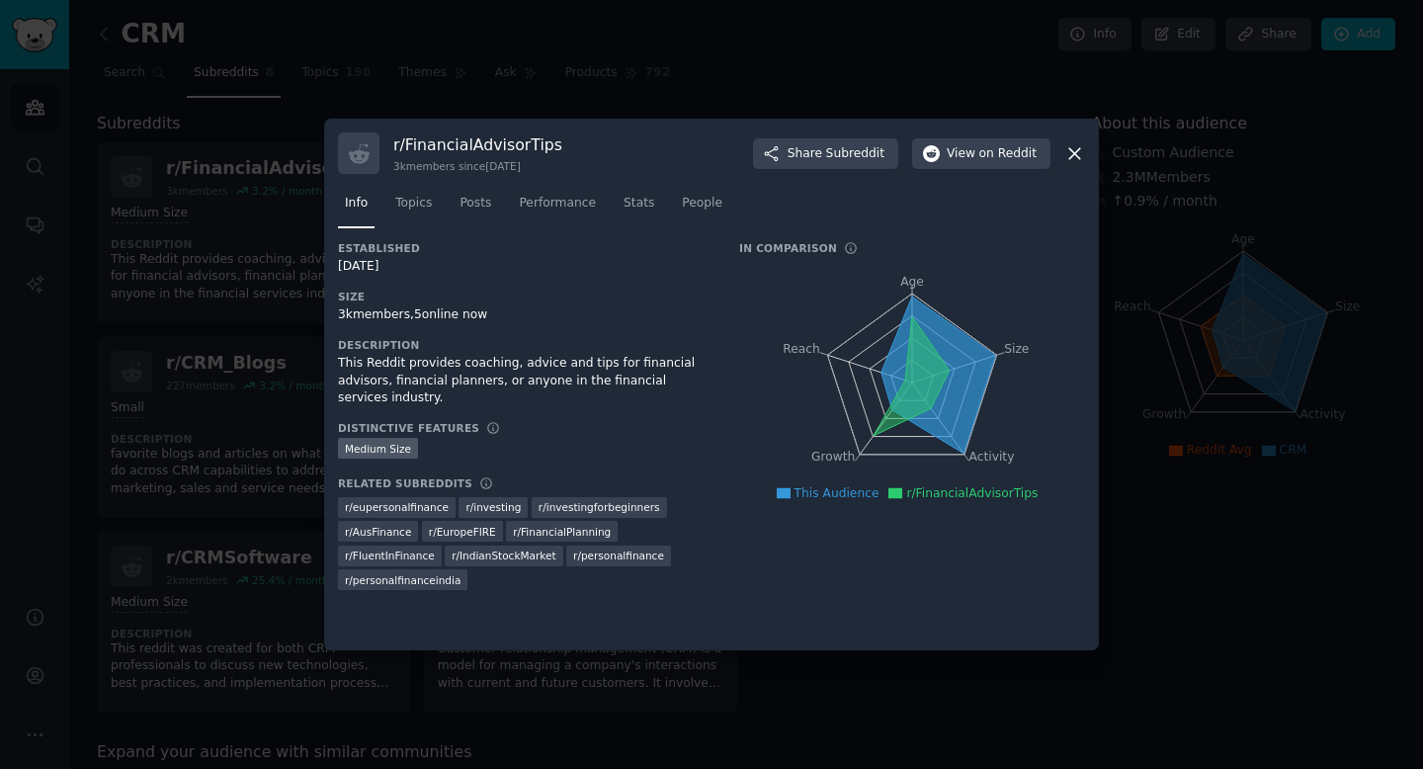
click at [231, 331] on div at bounding box center [711, 384] width 1423 height 769
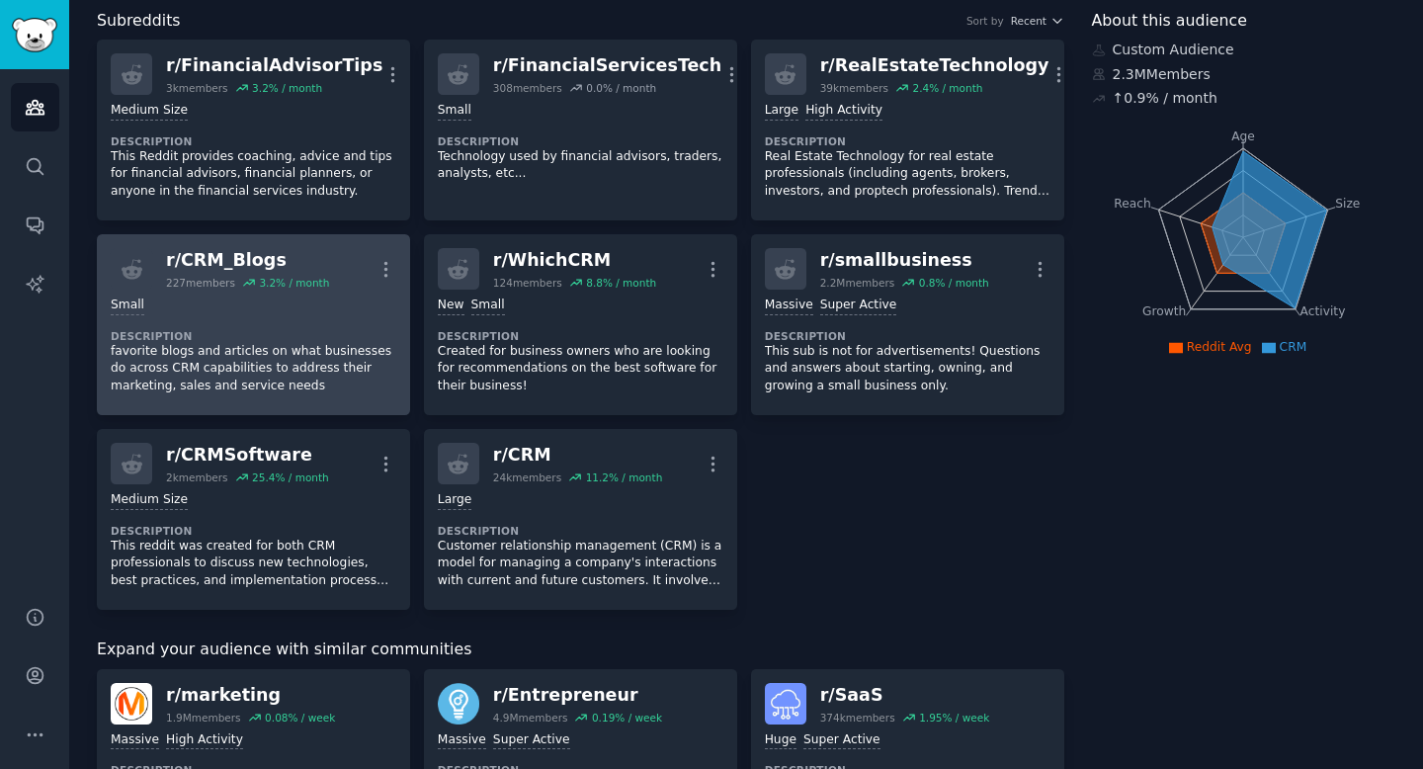
scroll to position [146, 0]
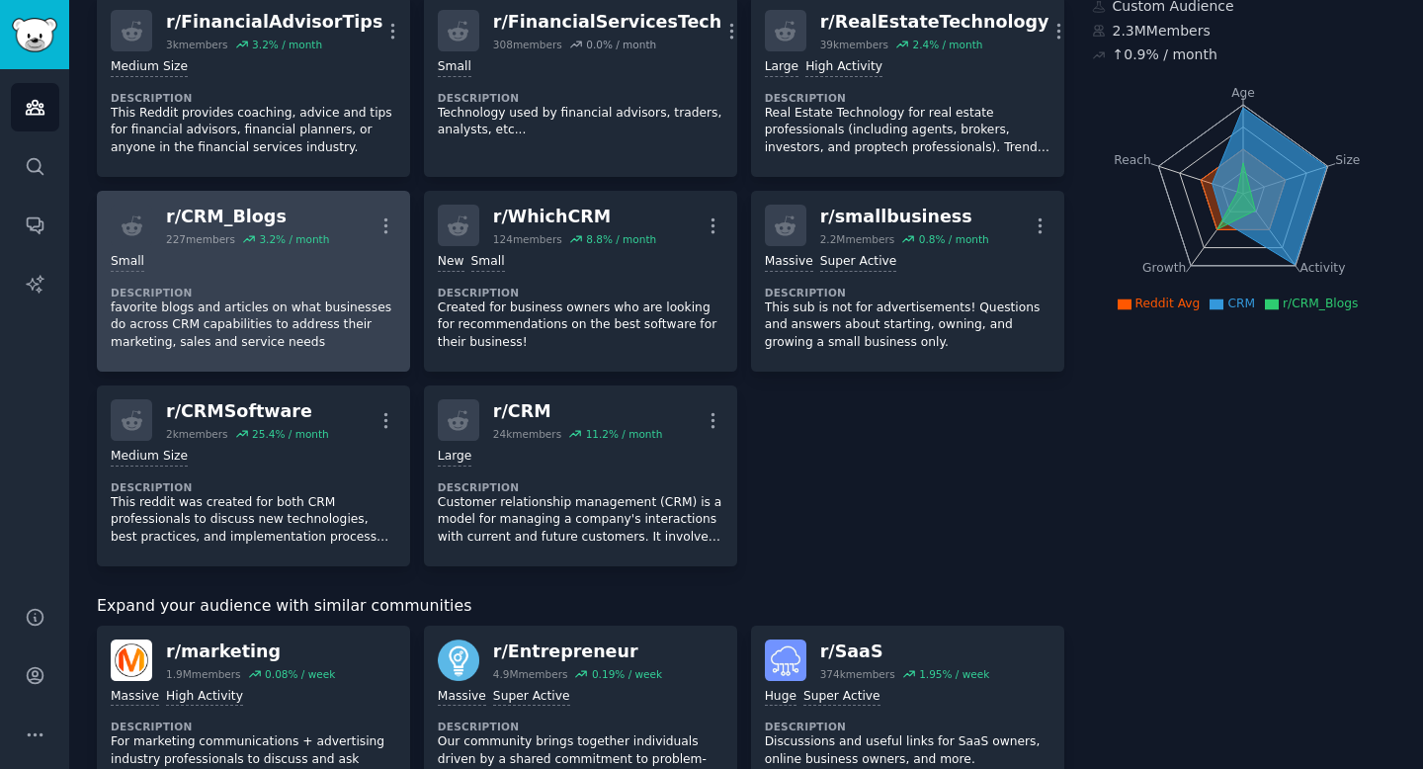
click at [244, 207] on div "r/ CRM_Blogs" at bounding box center [247, 217] width 163 height 25
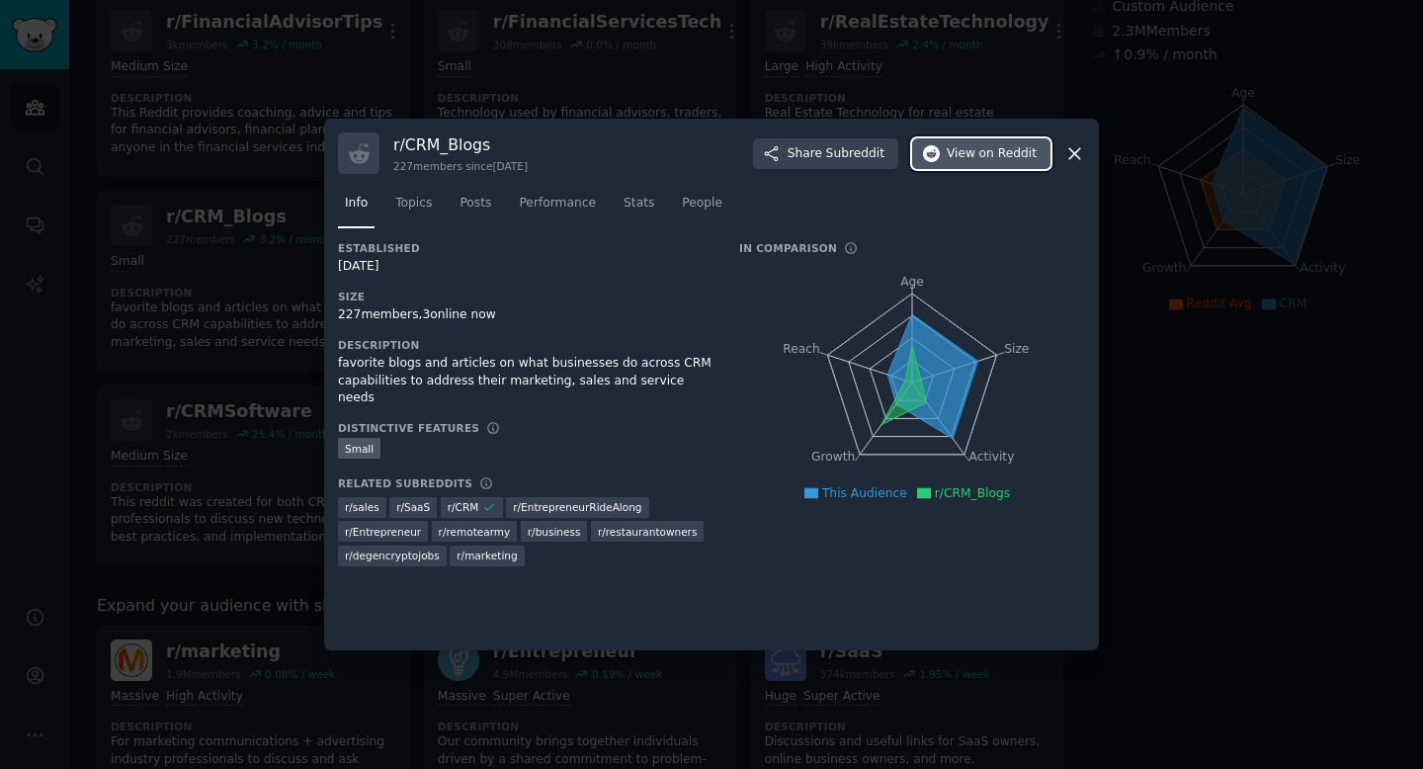
click at [966, 160] on span "View on Reddit" at bounding box center [992, 154] width 90 height 18
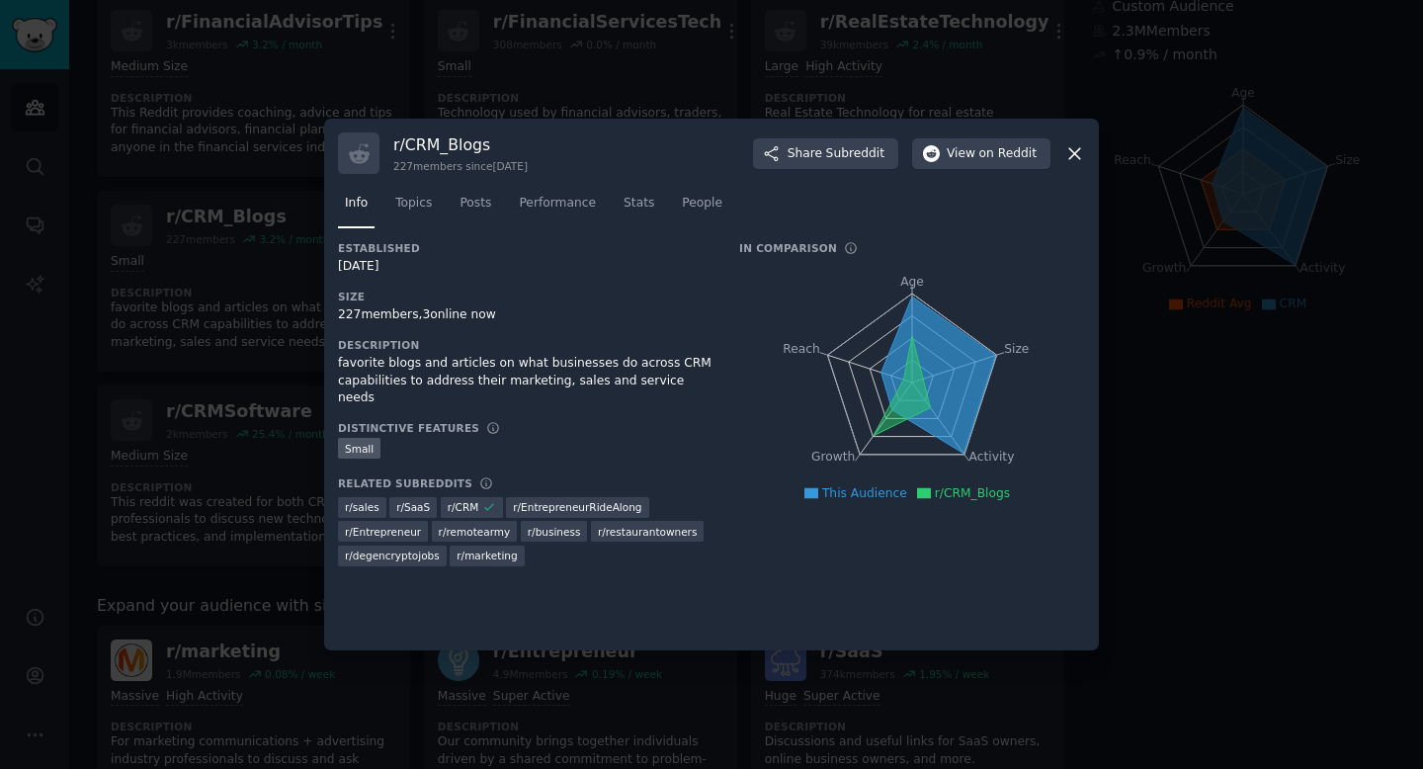
click at [268, 161] on div at bounding box center [711, 384] width 1423 height 769
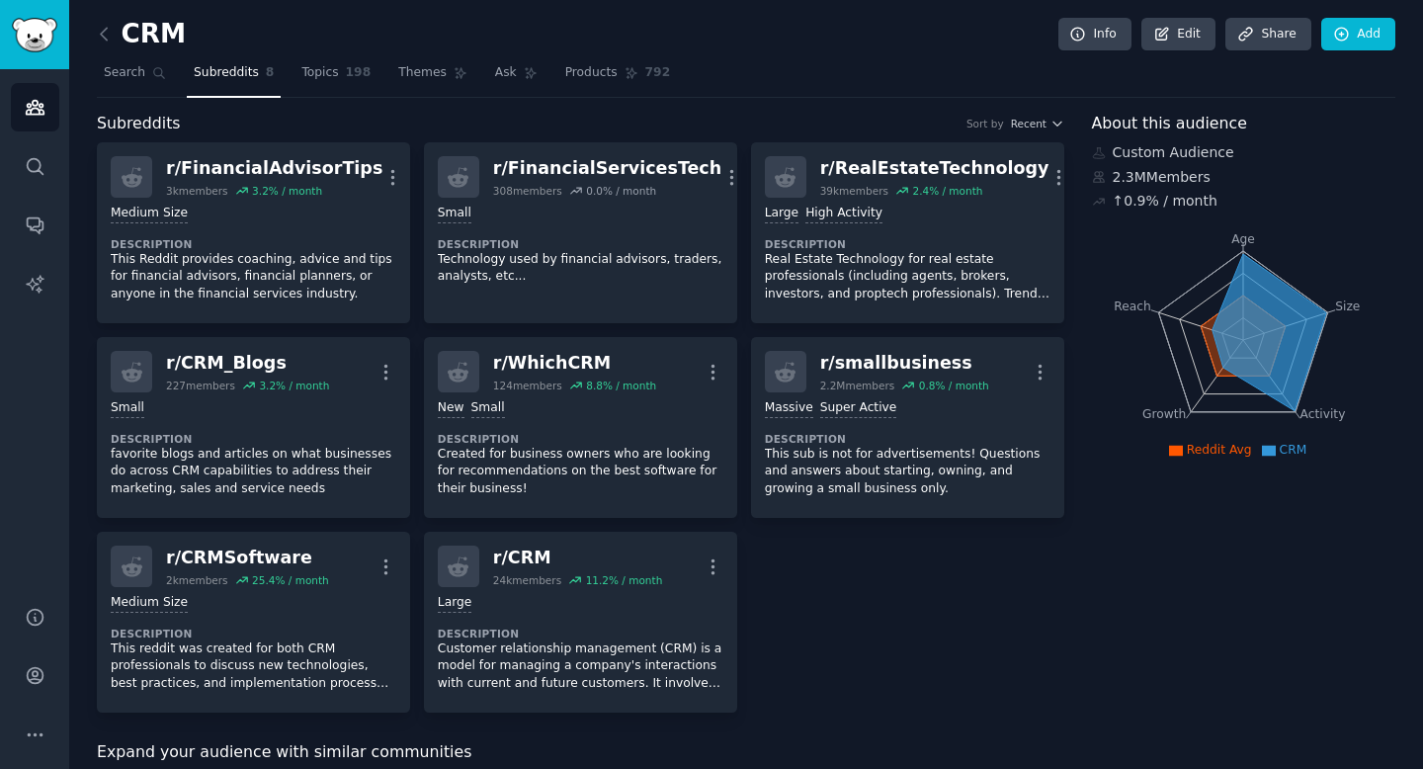
scroll to position [5, 0]
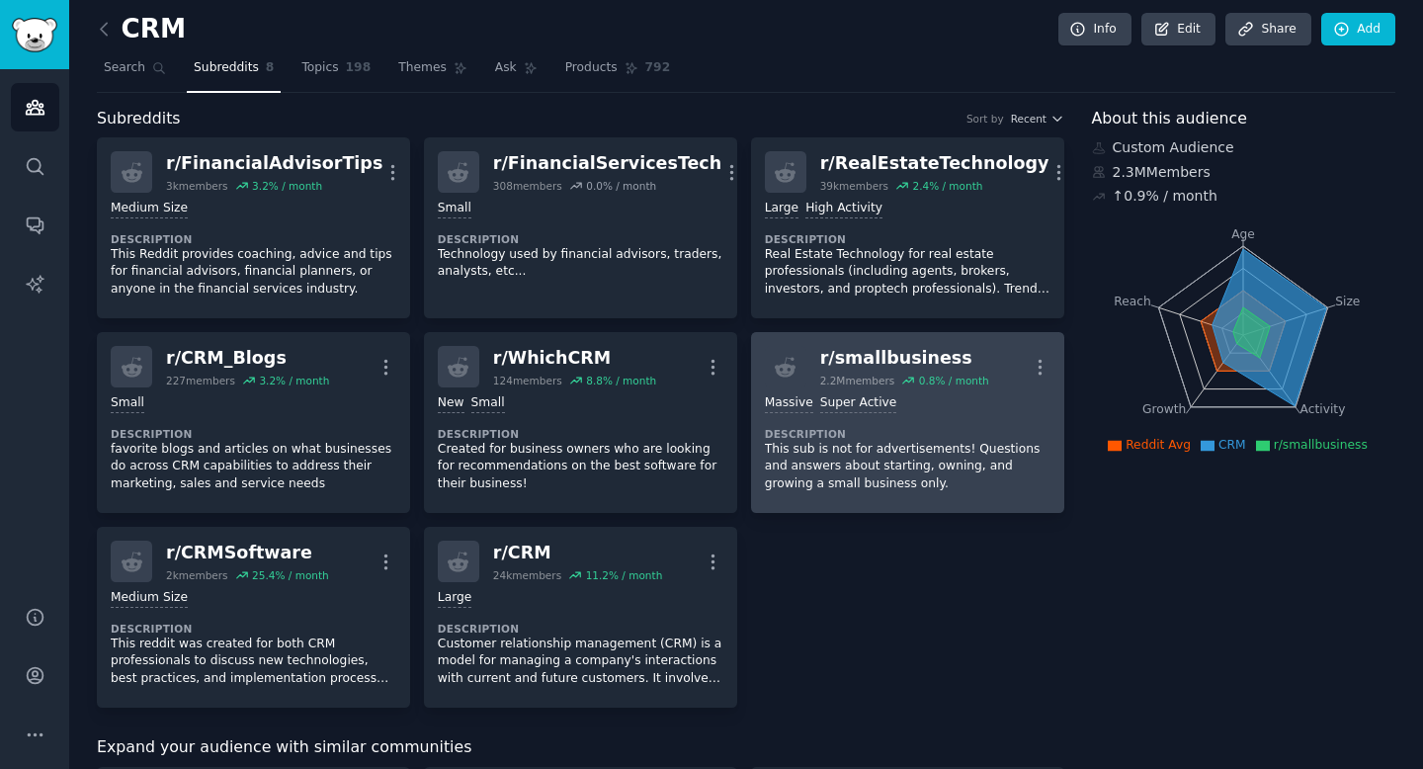
click at [958, 450] on p "This sub is not for advertisements! Questions and answers about starting, ownin…" at bounding box center [908, 467] width 286 height 52
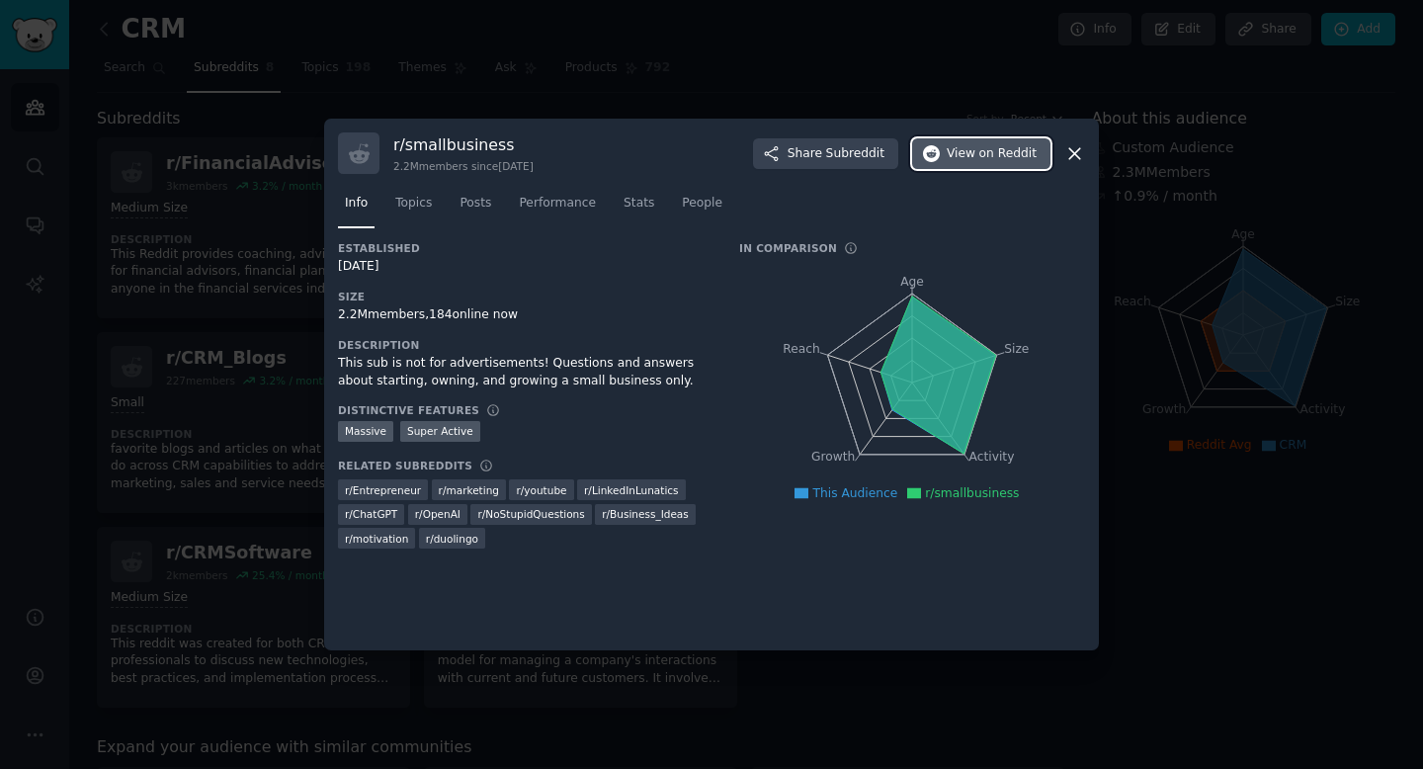
click at [979, 161] on span "View on Reddit" at bounding box center [992, 154] width 90 height 18
